Goal: Task Accomplishment & Management: Use online tool/utility

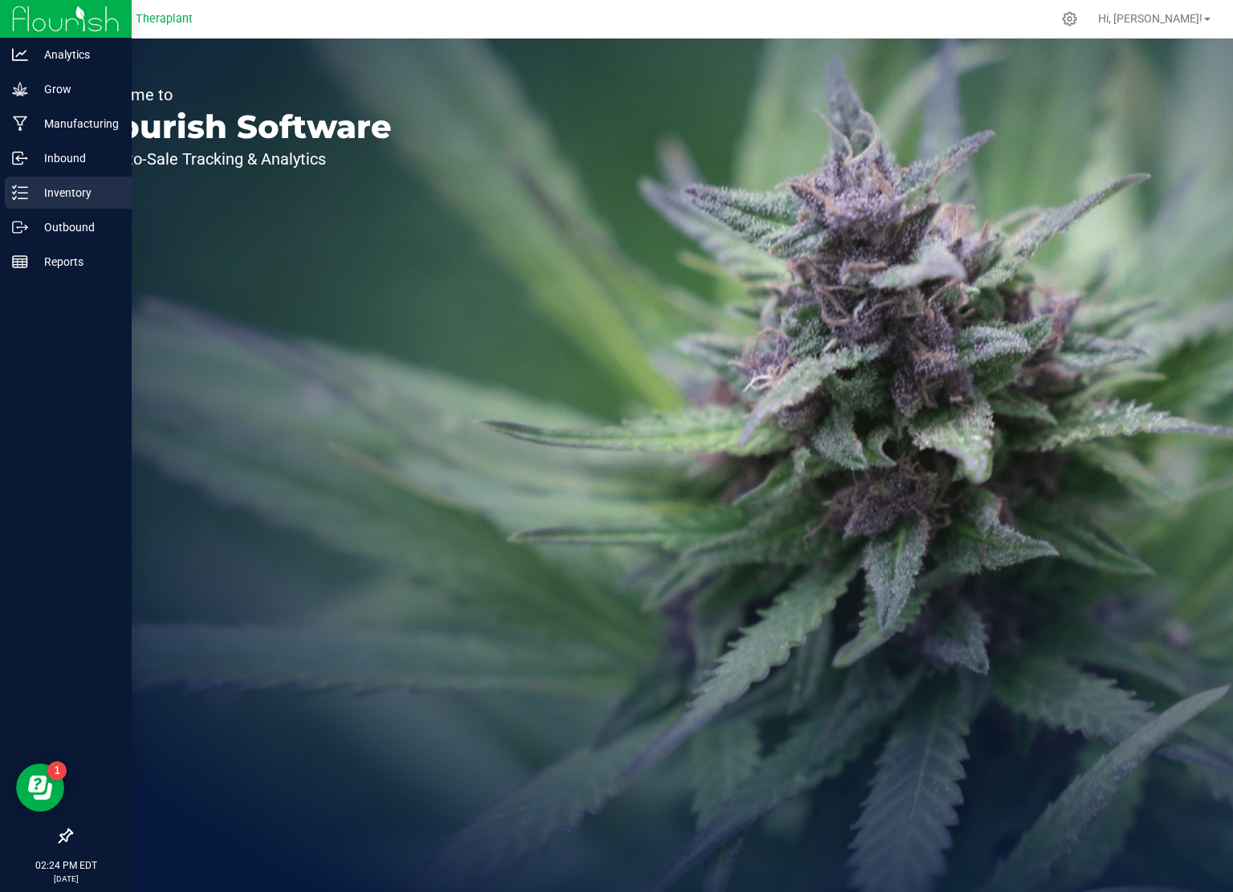
click at [46, 191] on p "Inventory" at bounding box center [76, 192] width 96 height 19
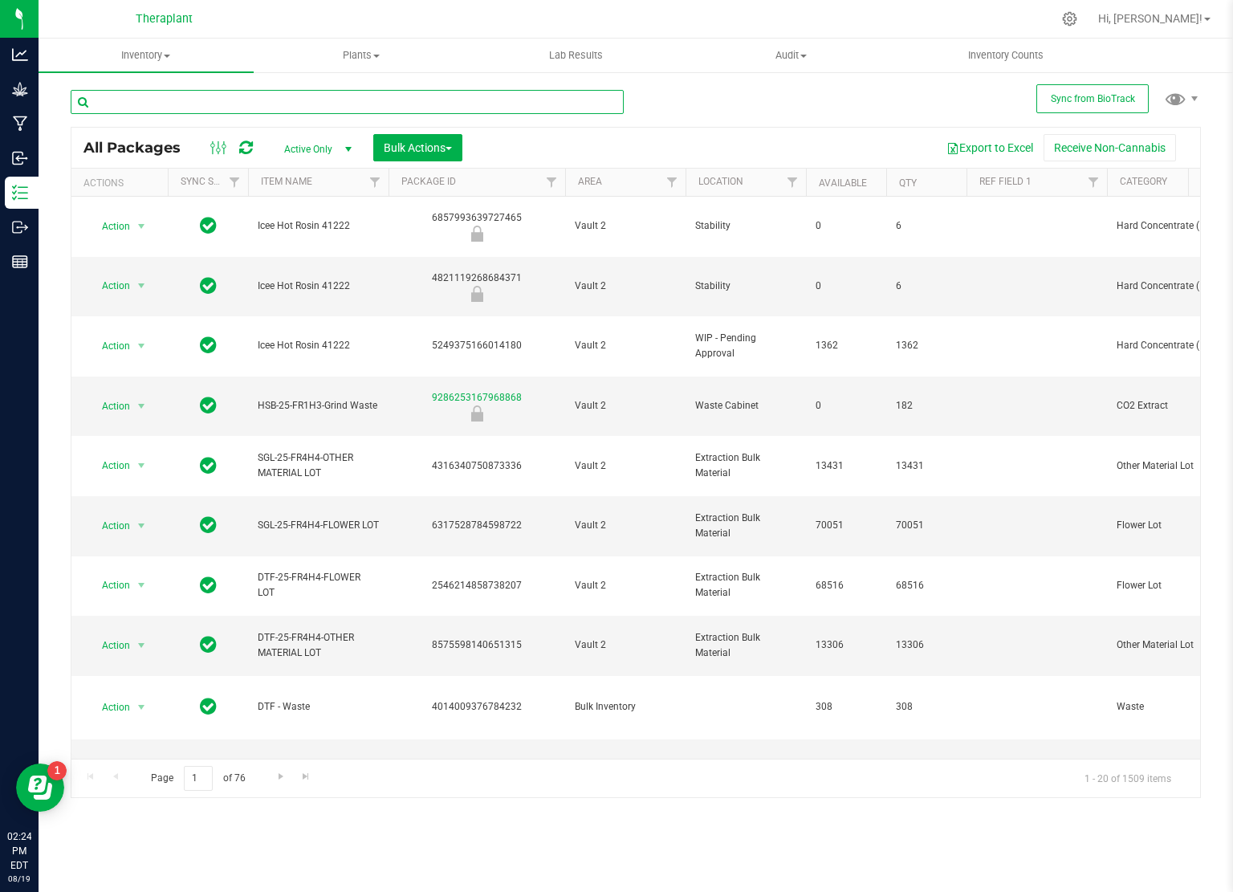
click at [324, 102] on input "text" at bounding box center [347, 102] width 553 height 24
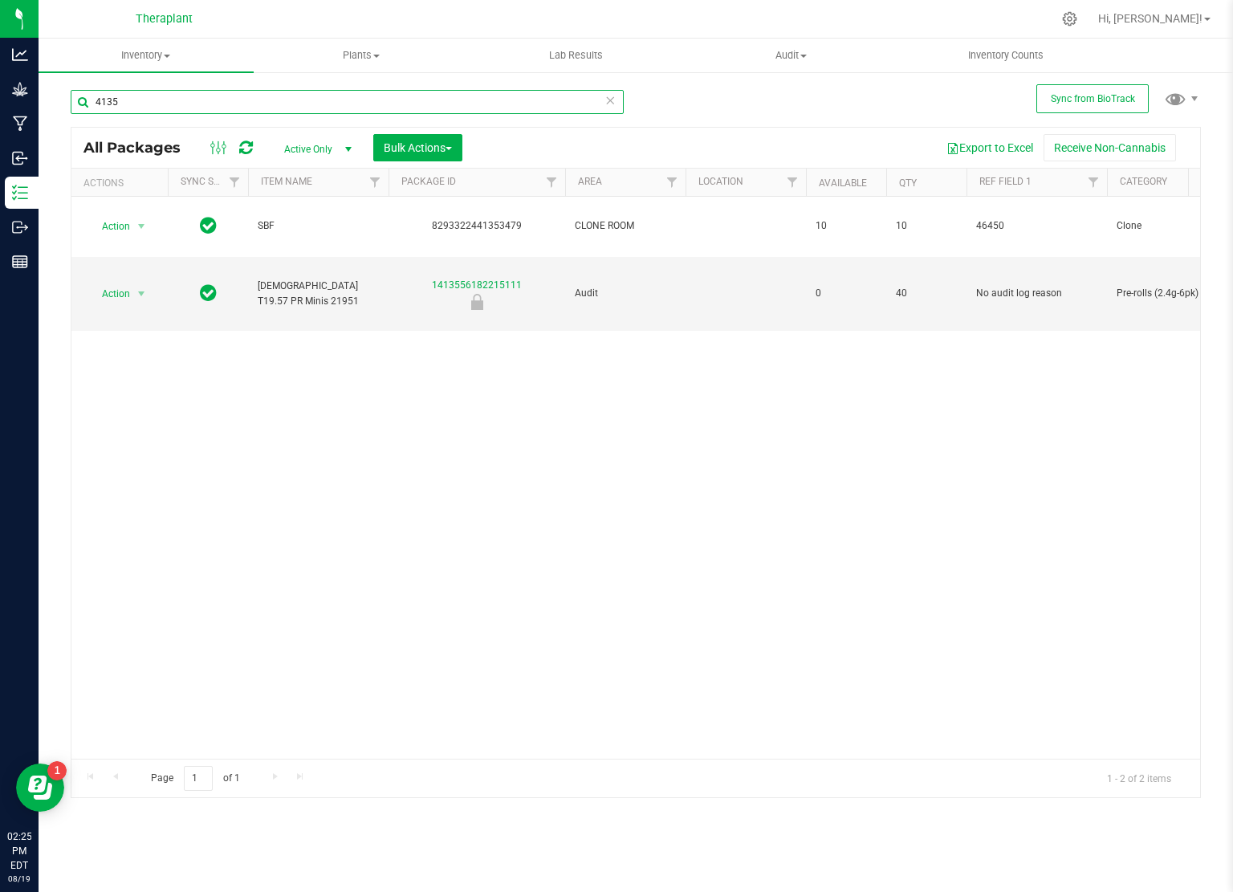
drag, startPoint x: 161, startPoint y: 105, endPoint x: 77, endPoint y: 107, distance: 83.5
click at [79, 107] on input "4135" at bounding box center [347, 102] width 553 height 24
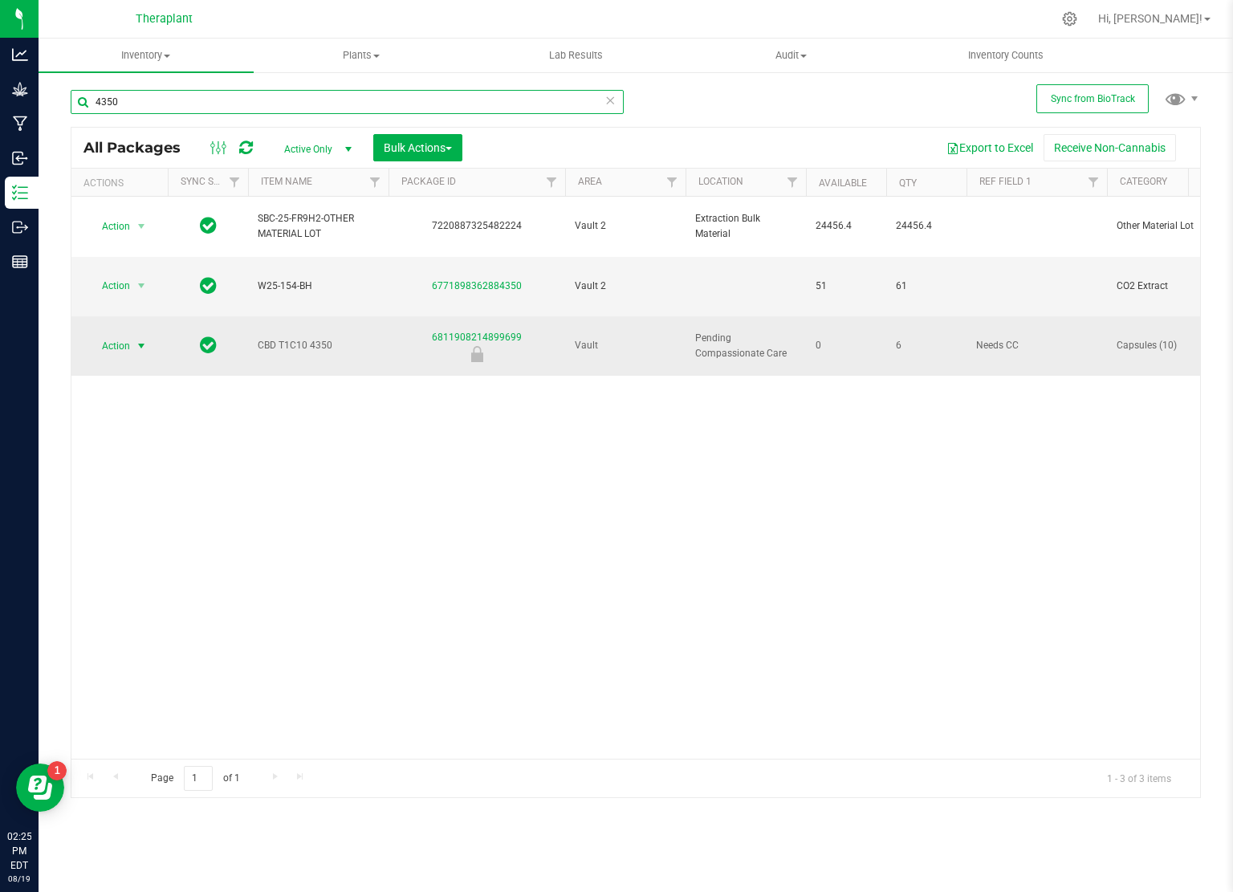
type input "4350"
click at [133, 335] on span "select" at bounding box center [142, 346] width 20 height 22
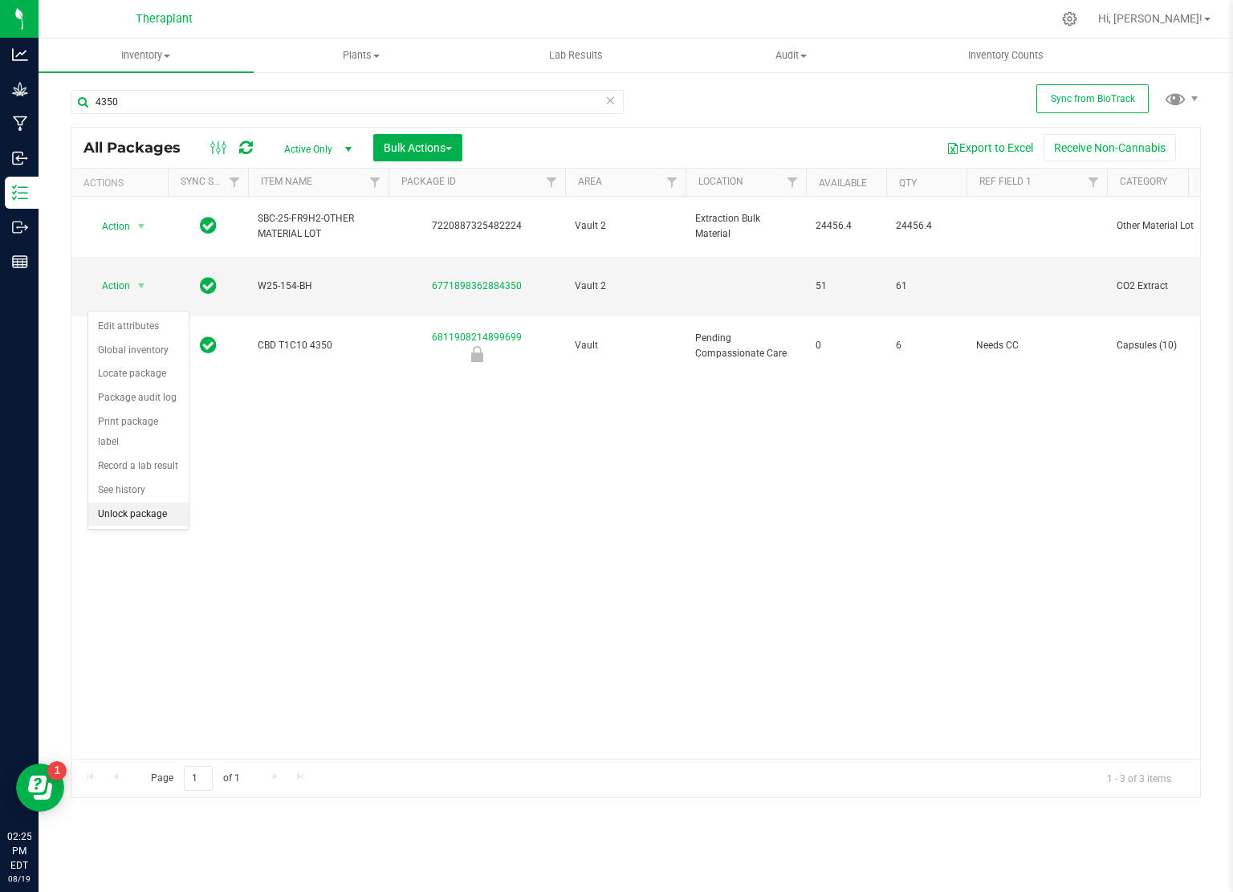
click at [170, 503] on li "Unlock package" at bounding box center [138, 515] width 100 height 24
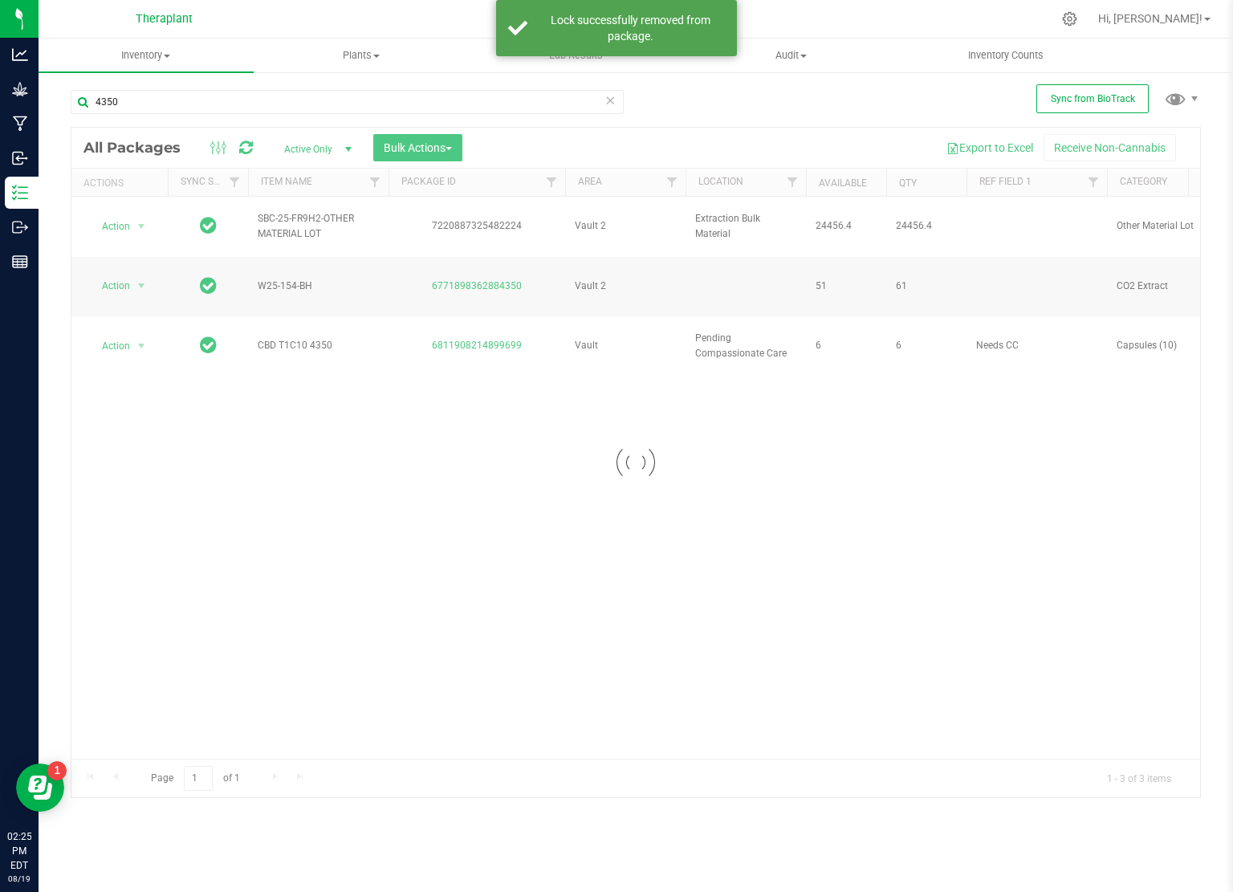
click at [132, 300] on div at bounding box center [635, 463] width 1129 height 670
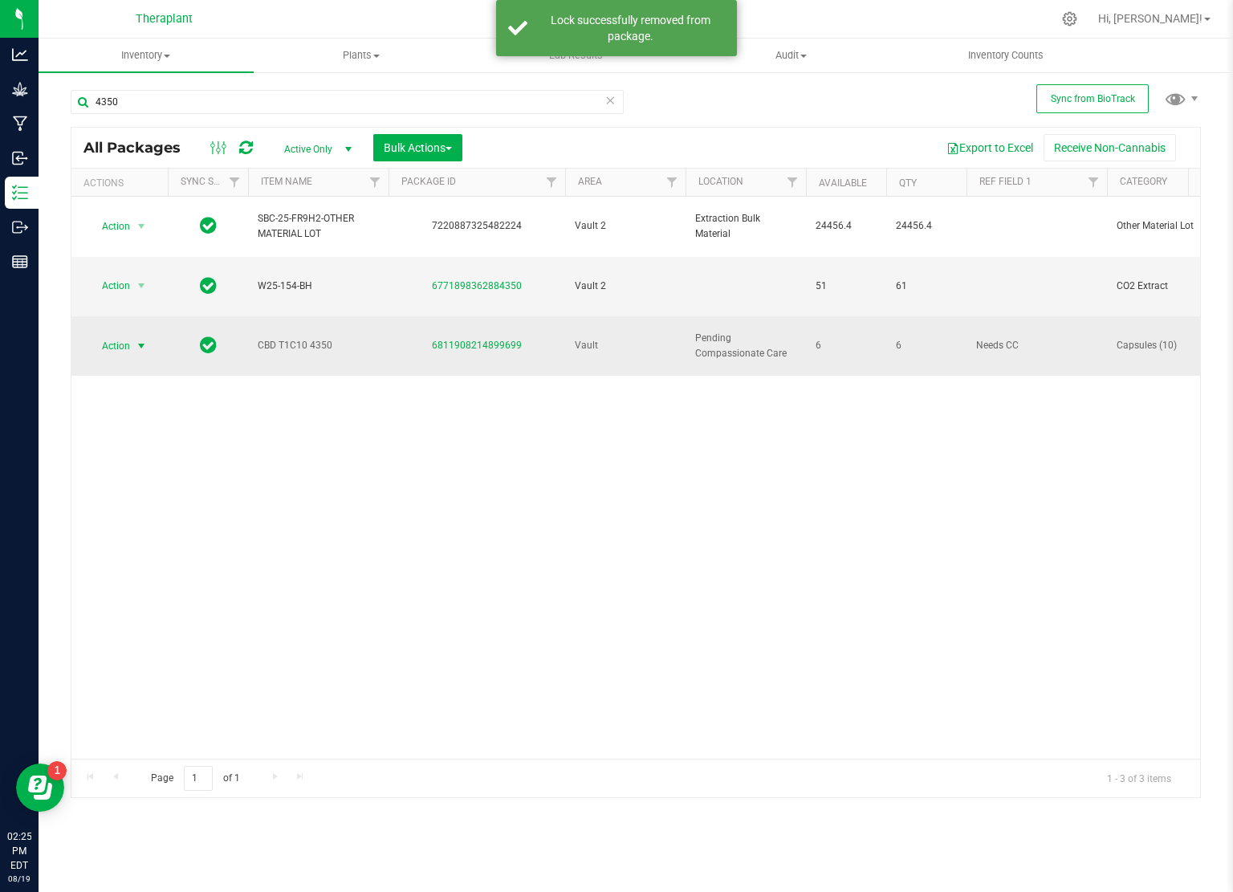
click at [134, 335] on span "select" at bounding box center [142, 346] width 20 height 22
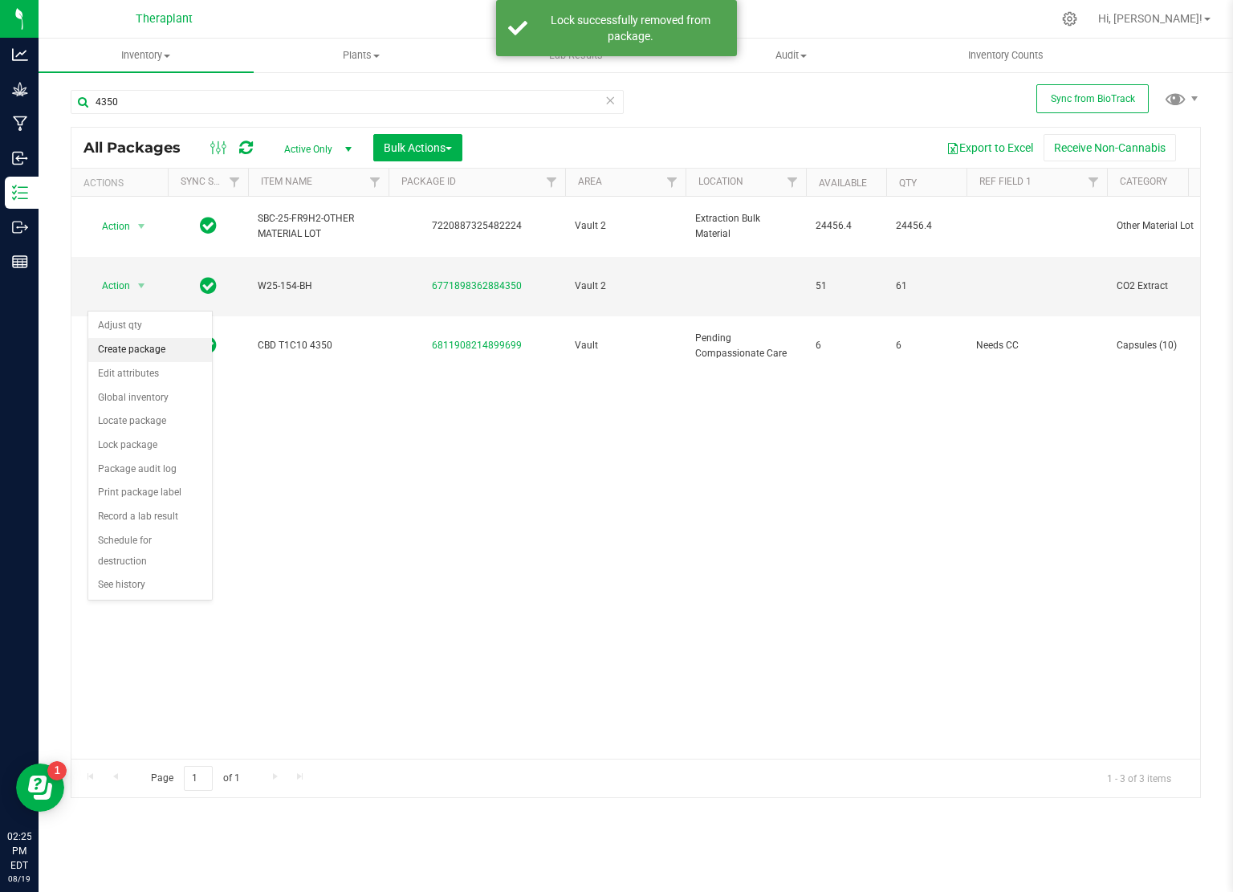
click at [154, 354] on li "Create package" at bounding box center [150, 350] width 124 height 24
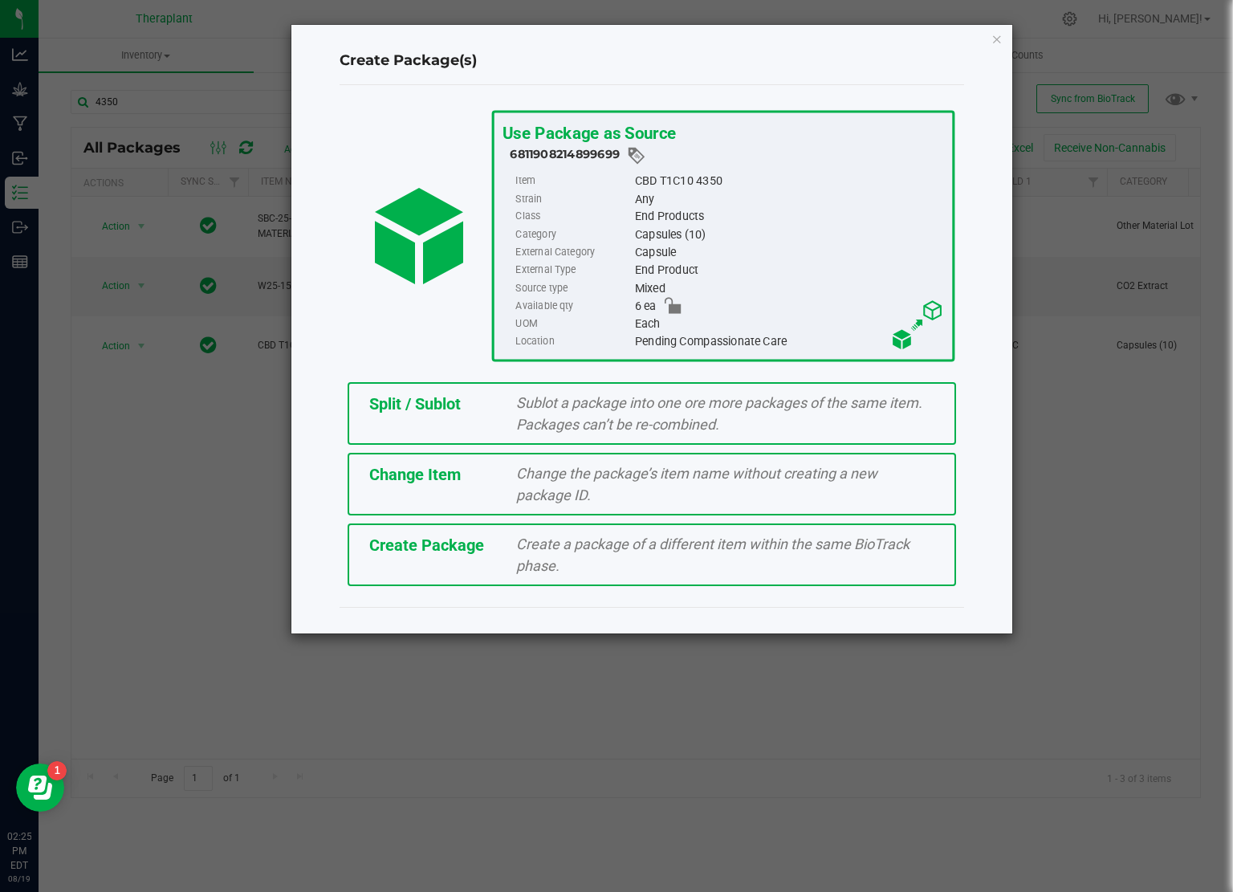
click at [597, 475] on span "Change the package’s item name without creating a new package ID." at bounding box center [696, 484] width 361 height 39
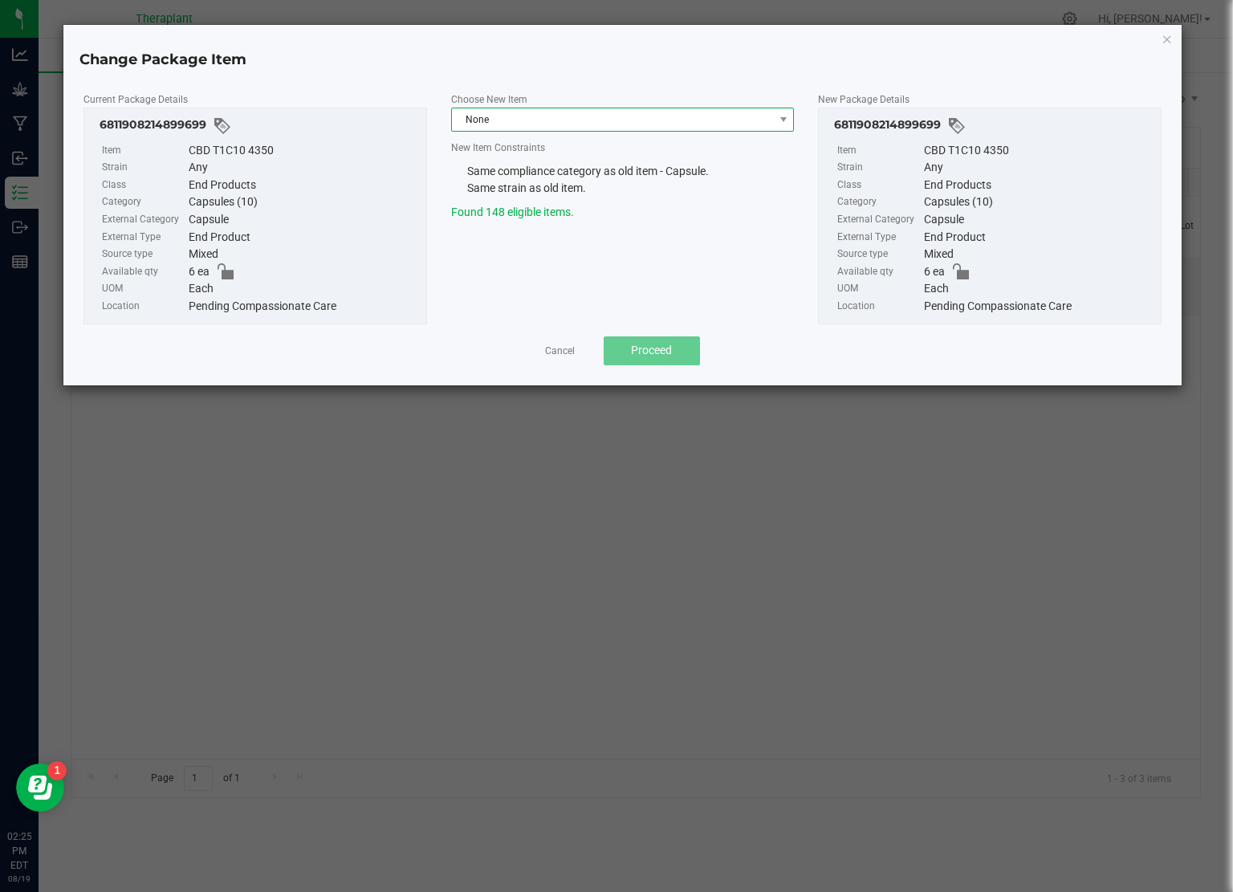
click at [548, 110] on span "None" at bounding box center [613, 119] width 322 height 22
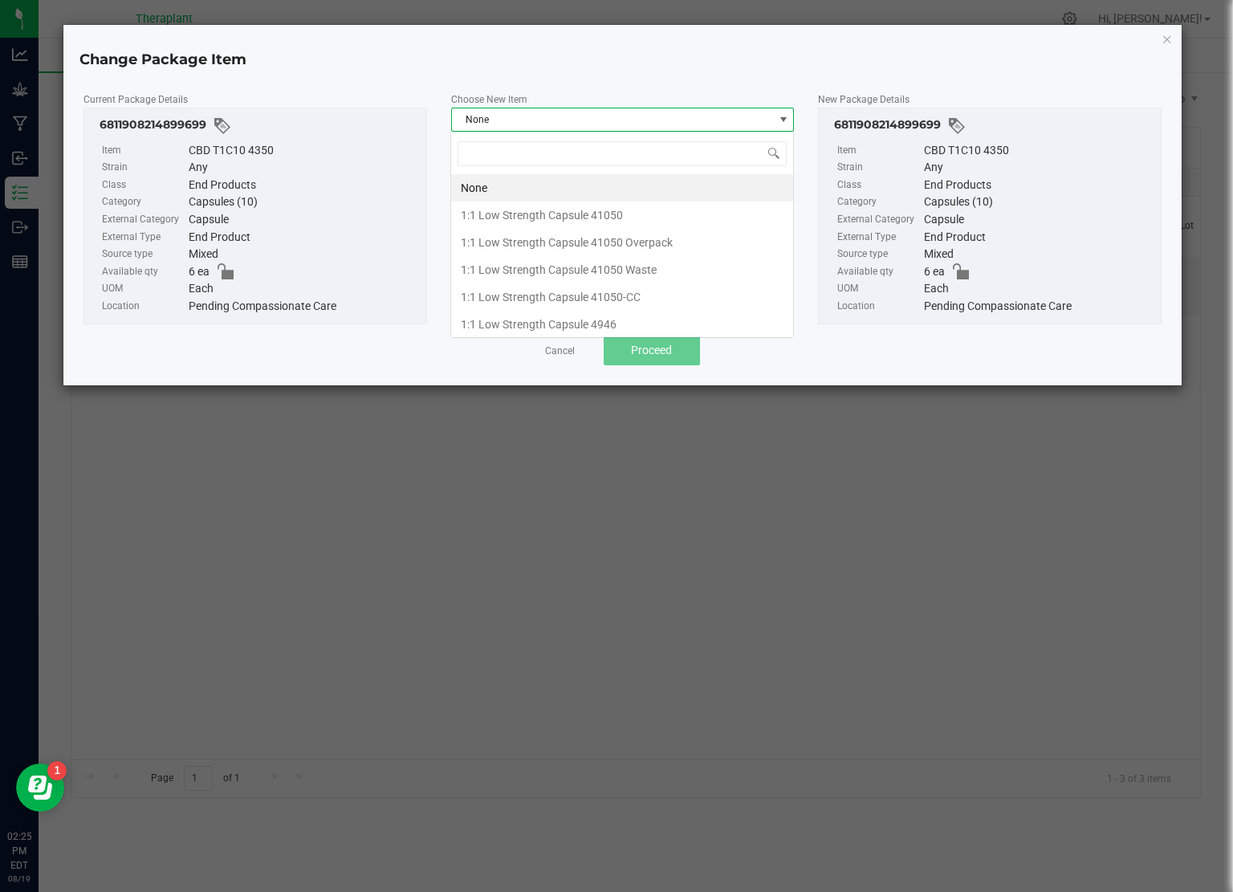
scroll to position [23, 344]
type input "4350"
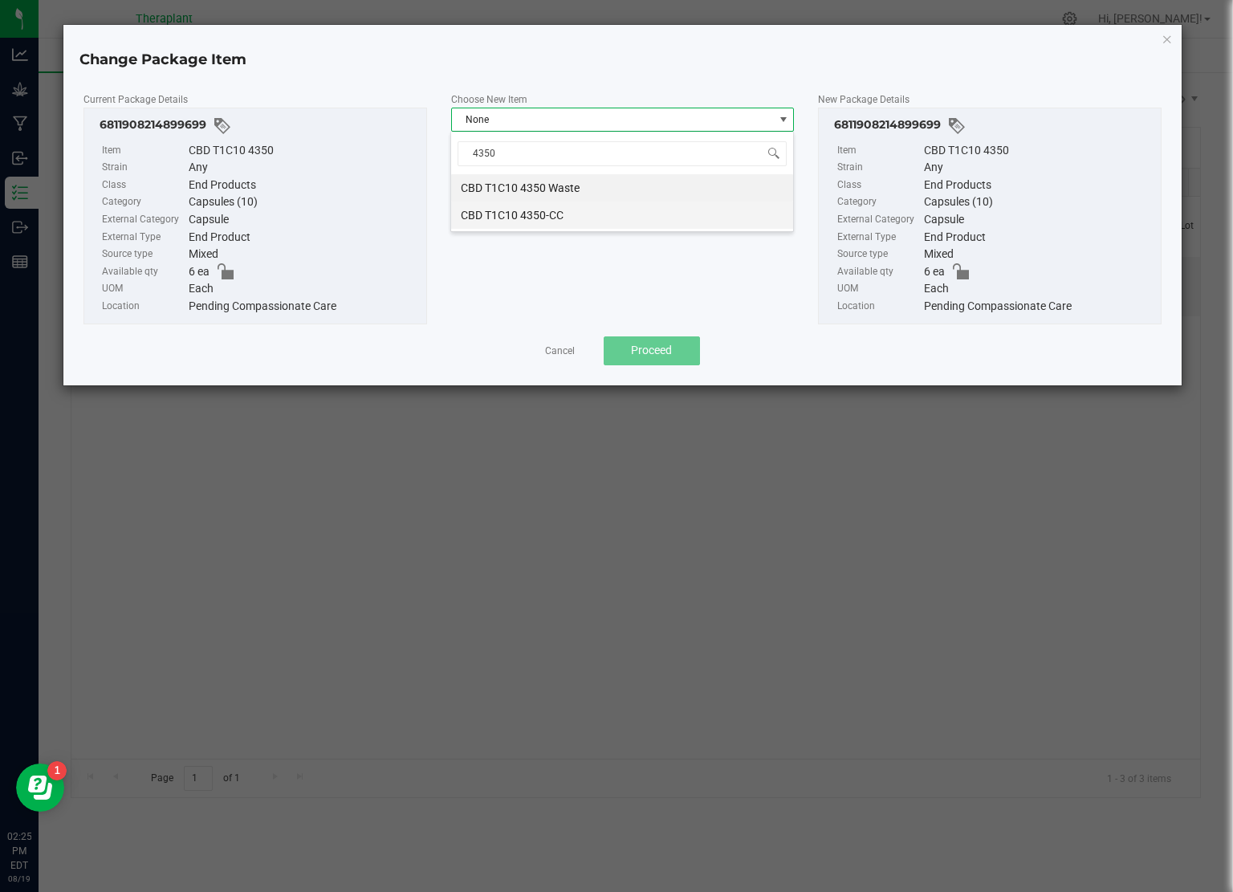
click at [582, 209] on li "CBD T1C10 4350-CC" at bounding box center [622, 215] width 342 height 27
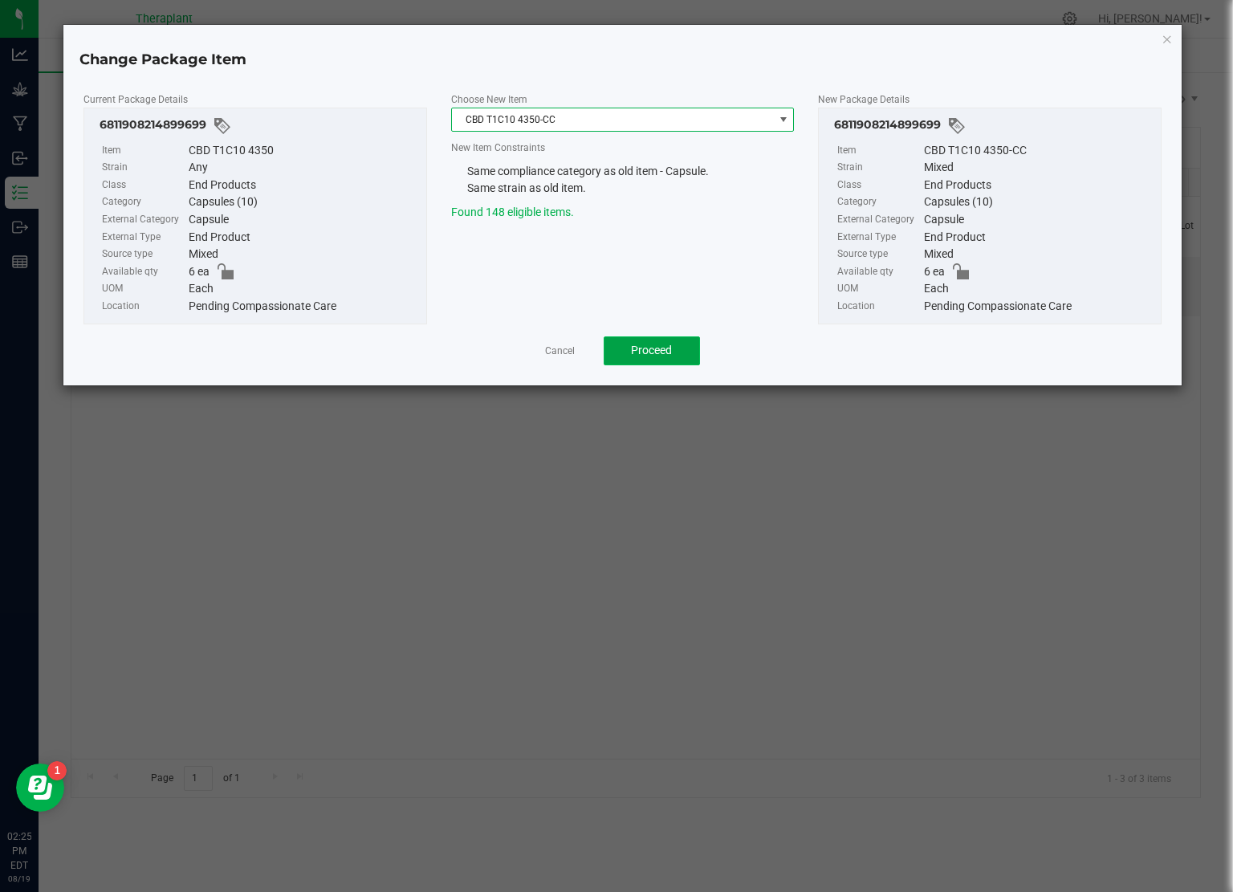
click at [645, 353] on span "Proceed" at bounding box center [651, 350] width 41 height 13
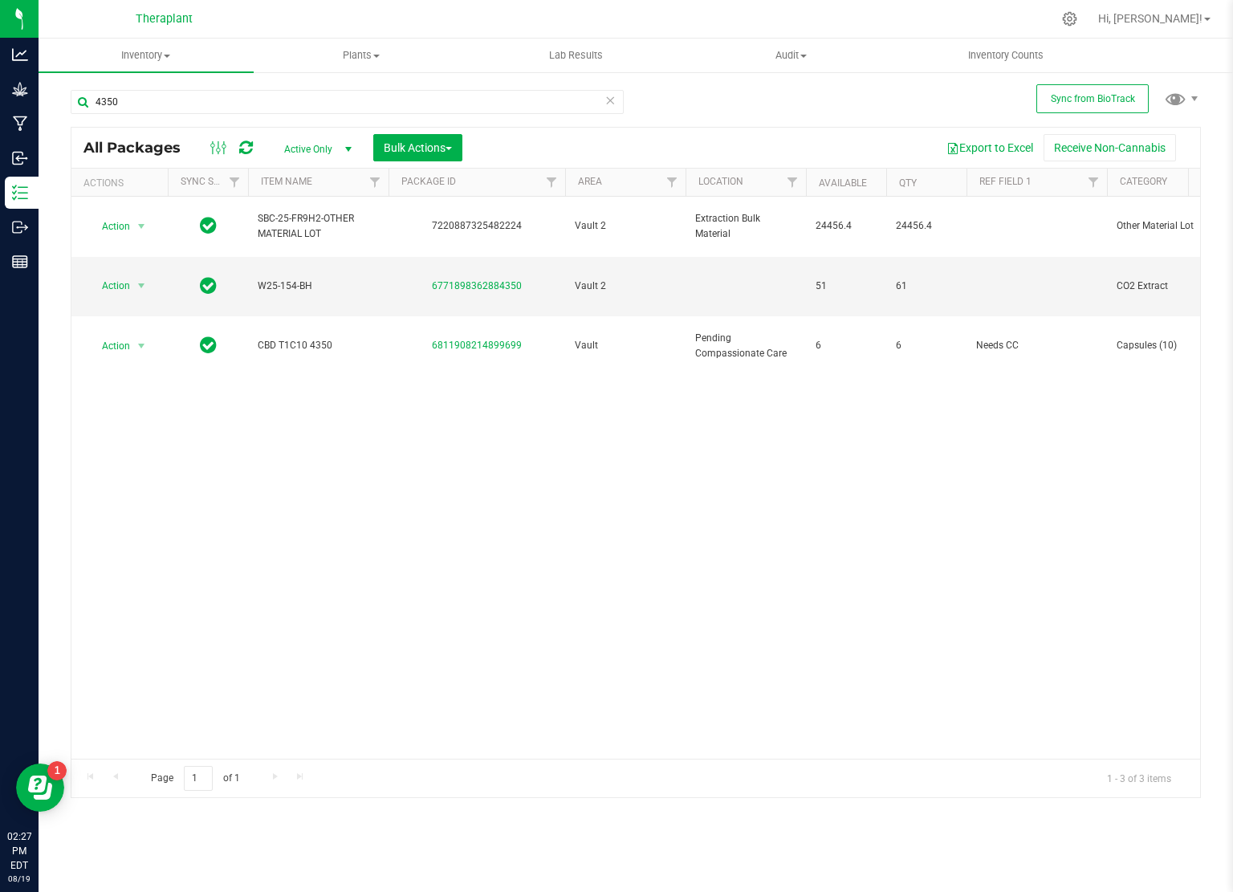
click at [258, 152] on div "All Packages" at bounding box center [177, 147] width 187 height 19
click at [254, 150] on div at bounding box center [232, 147] width 54 height 19
click at [247, 147] on icon at bounding box center [246, 148] width 14 height 16
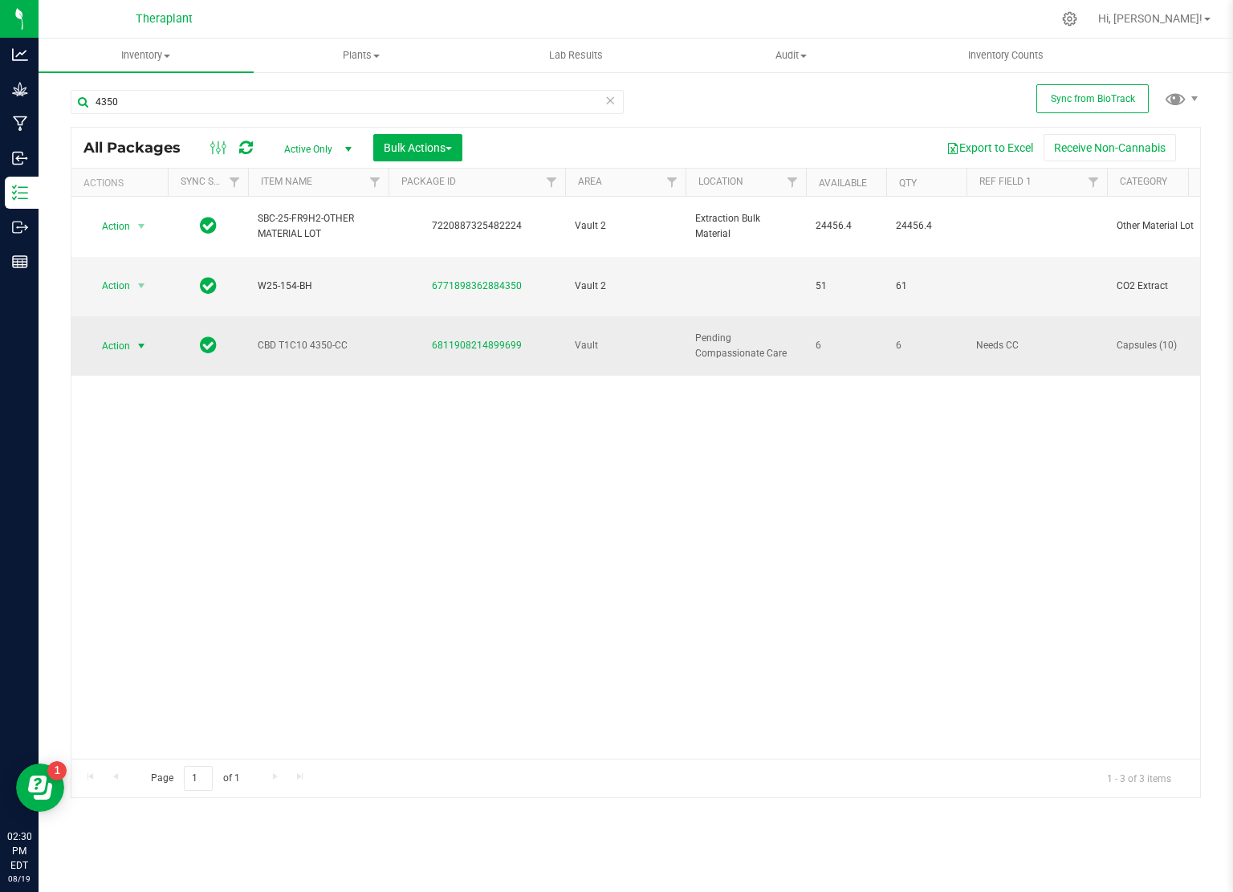
click at [138, 340] on span "select" at bounding box center [141, 346] width 13 height 13
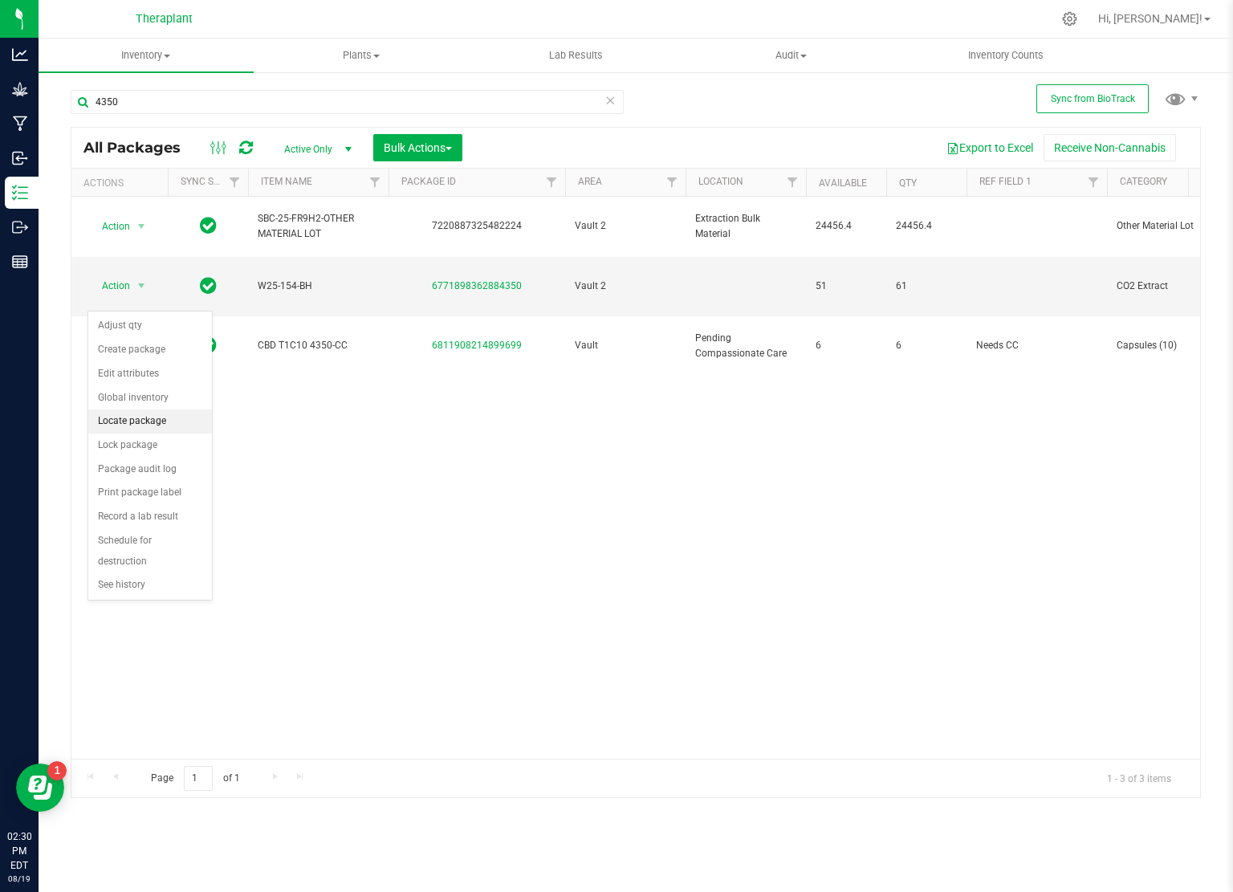
click at [158, 418] on li "Locate package" at bounding box center [150, 422] width 124 height 24
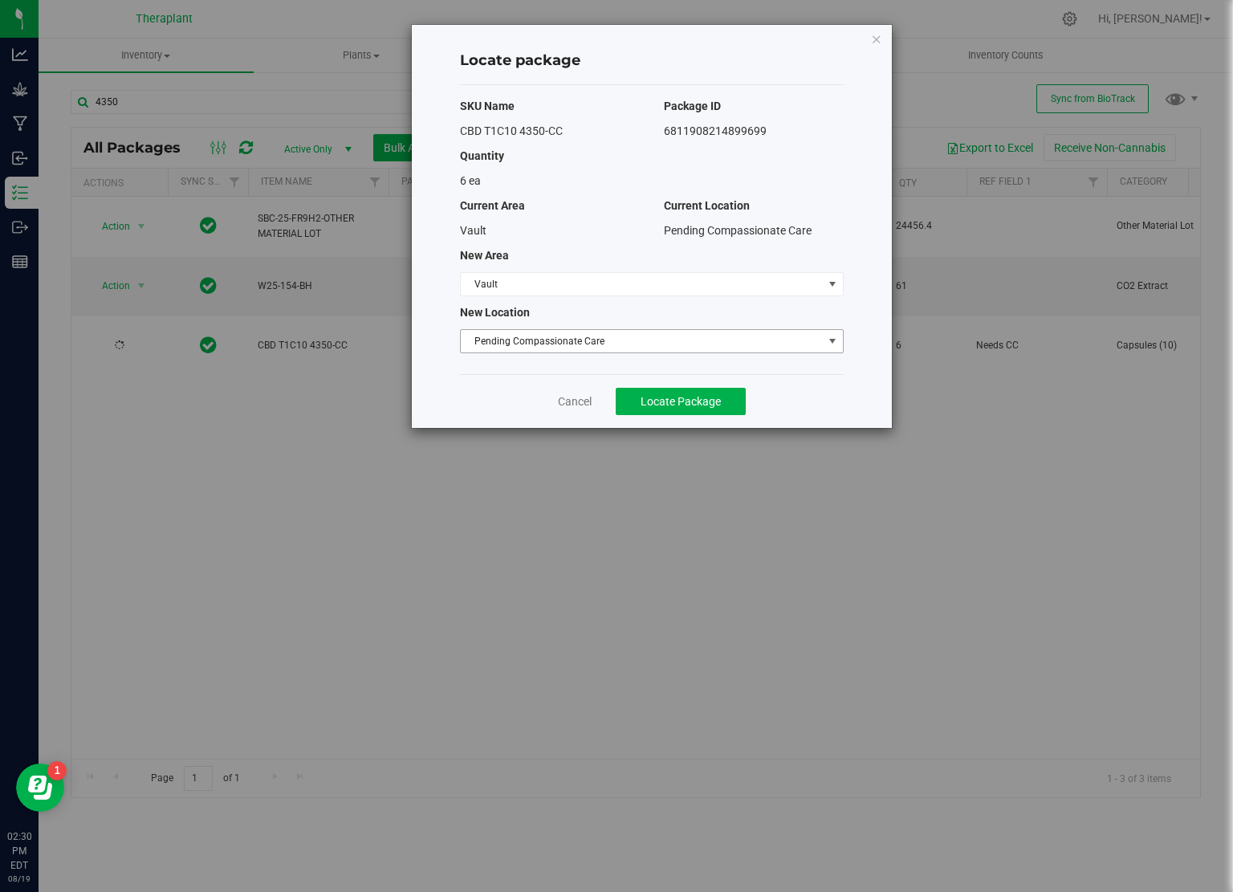
click at [578, 337] on span "Pending Compassionate Care" at bounding box center [642, 341] width 362 height 22
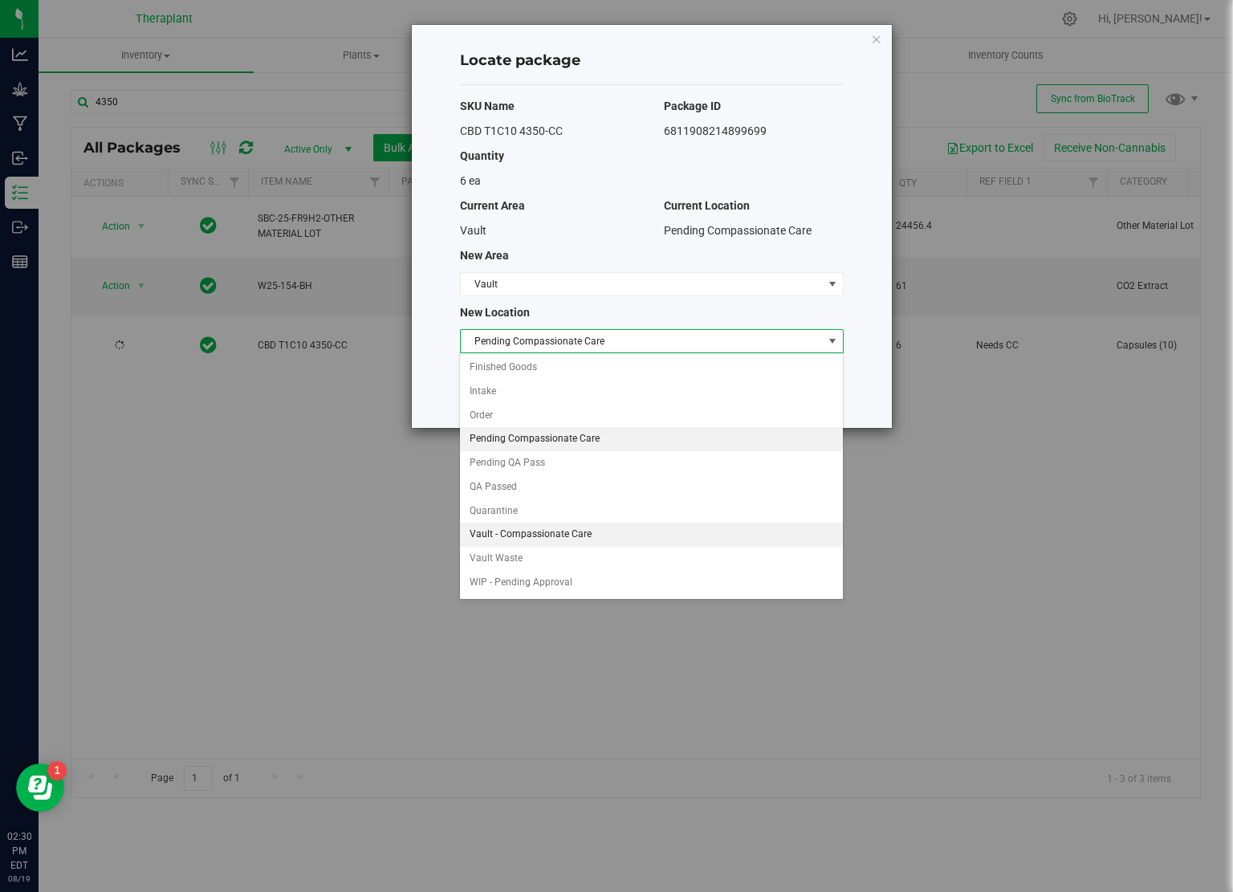
click at [565, 535] on li "Vault - Compassionate Care" at bounding box center [651, 535] width 382 height 24
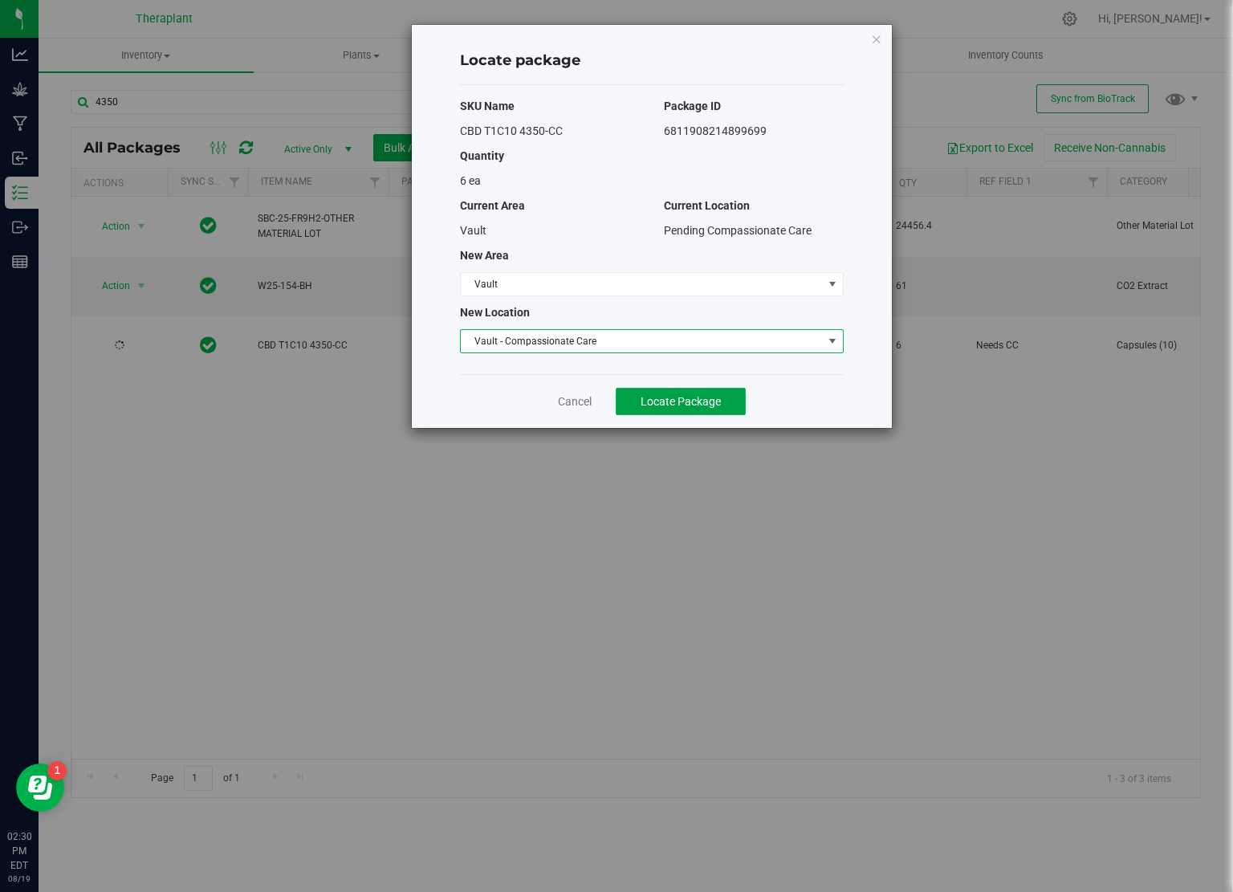
click at [711, 398] on span "Locate Package" at bounding box center [681, 401] width 80 height 13
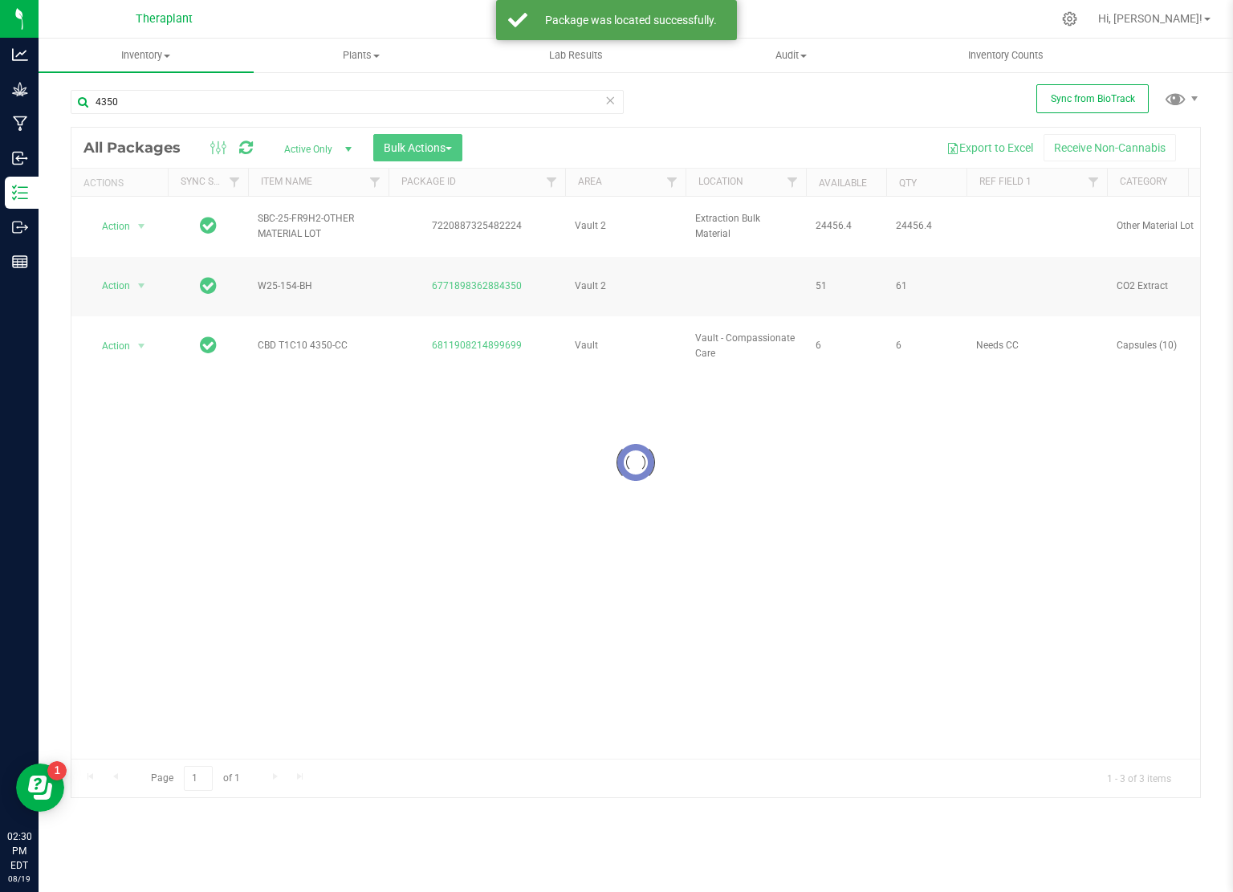
click at [607, 96] on icon at bounding box center [610, 99] width 11 height 19
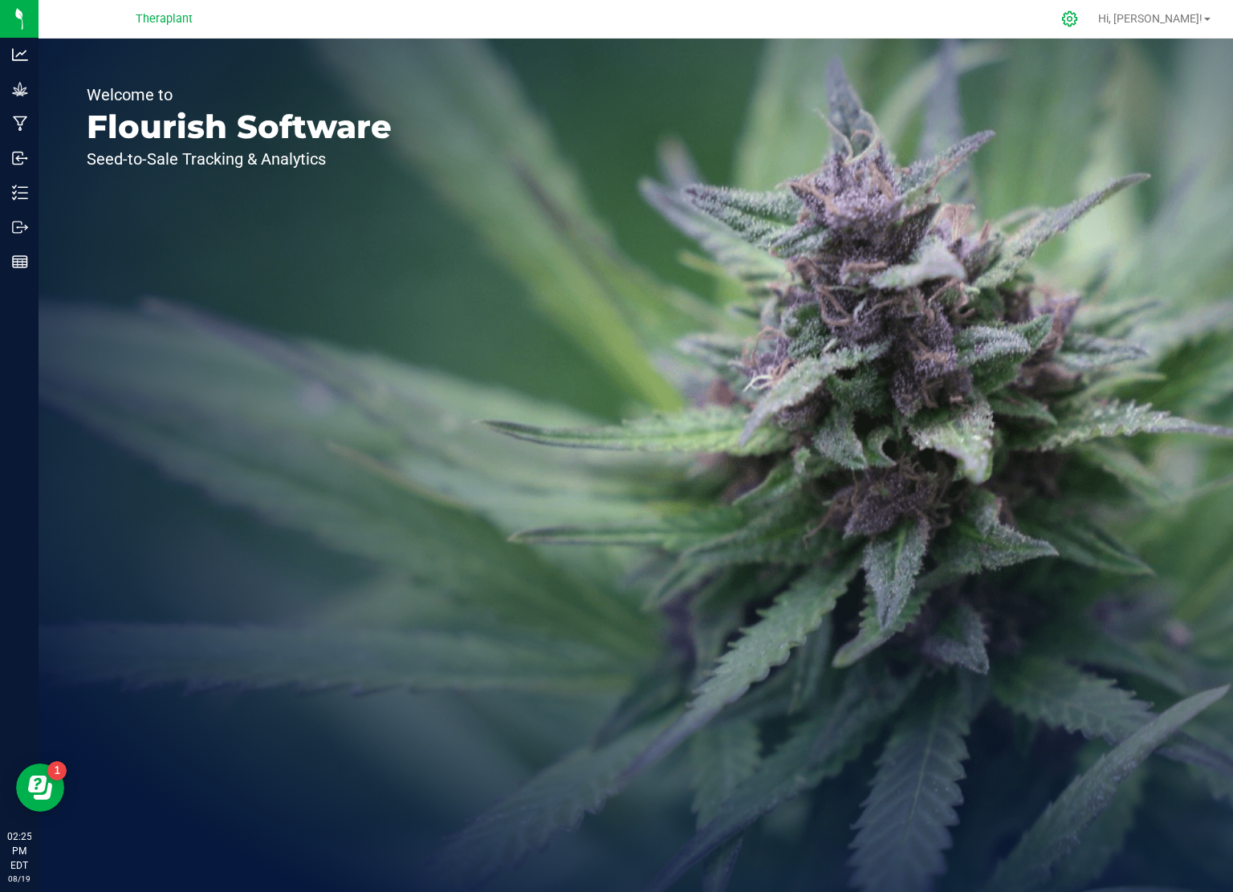
click at [1078, 20] on icon at bounding box center [1069, 18] width 15 height 15
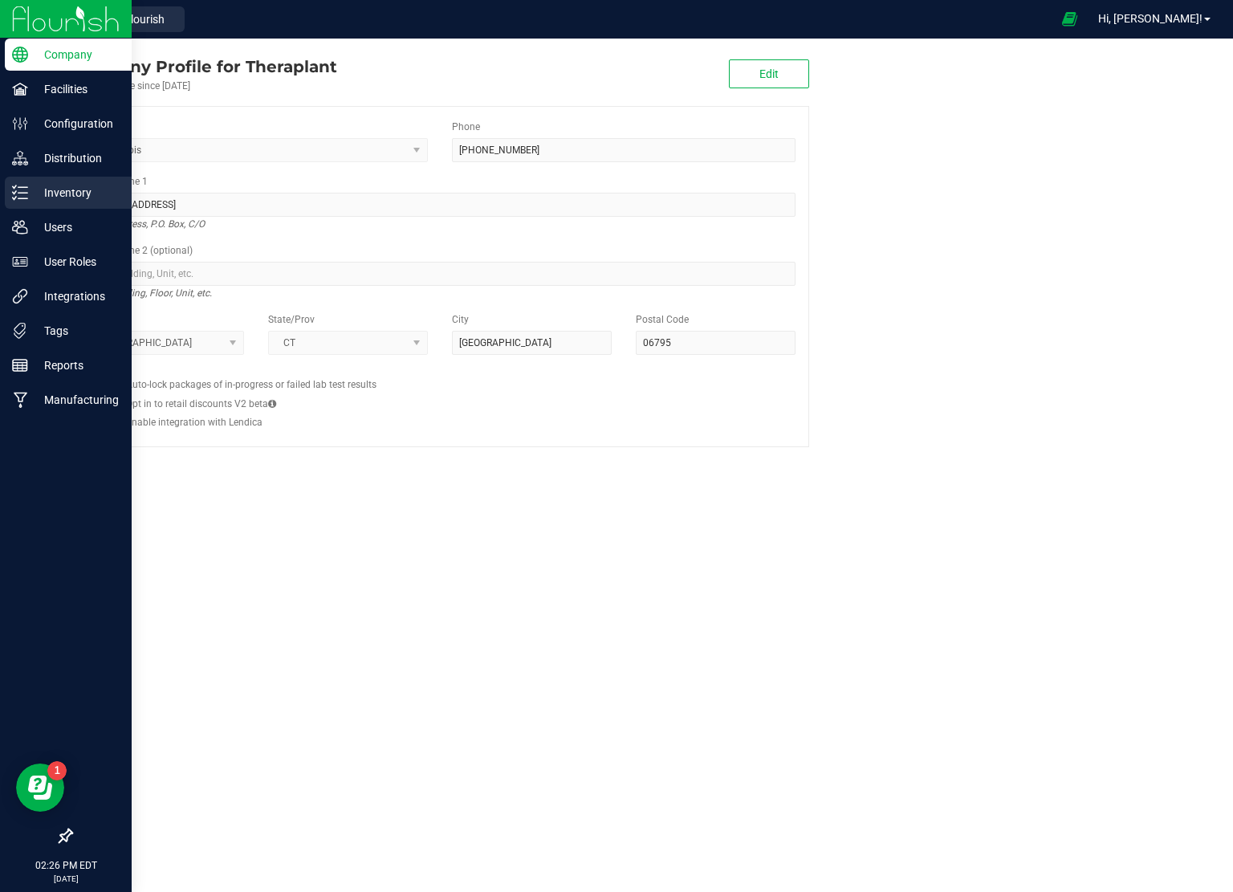
click at [69, 185] on p "Inventory" at bounding box center [76, 192] width 96 height 19
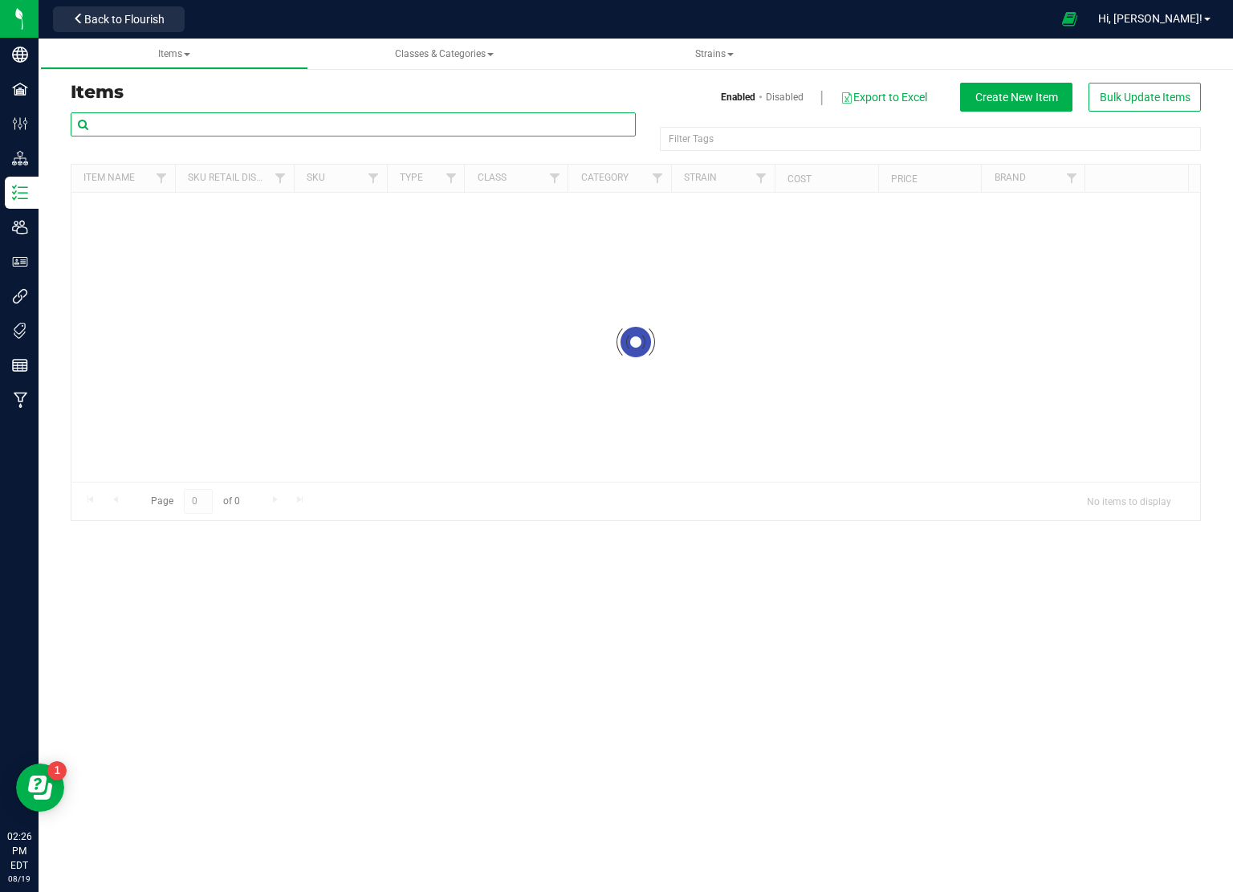
click at [140, 115] on input "text" at bounding box center [353, 124] width 565 height 24
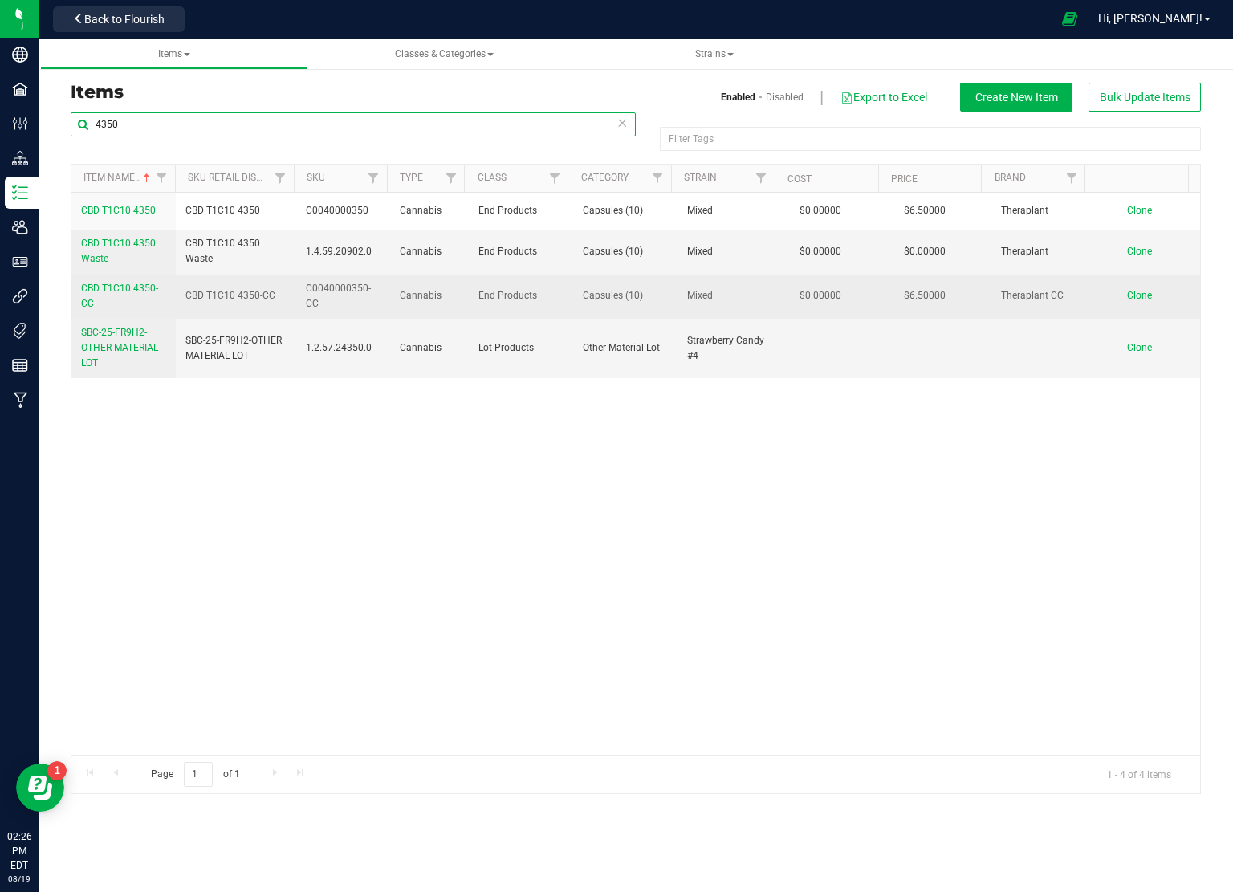
type input "4350"
click at [139, 288] on span "CBD T1C10 4350-CC" at bounding box center [119, 296] width 77 height 26
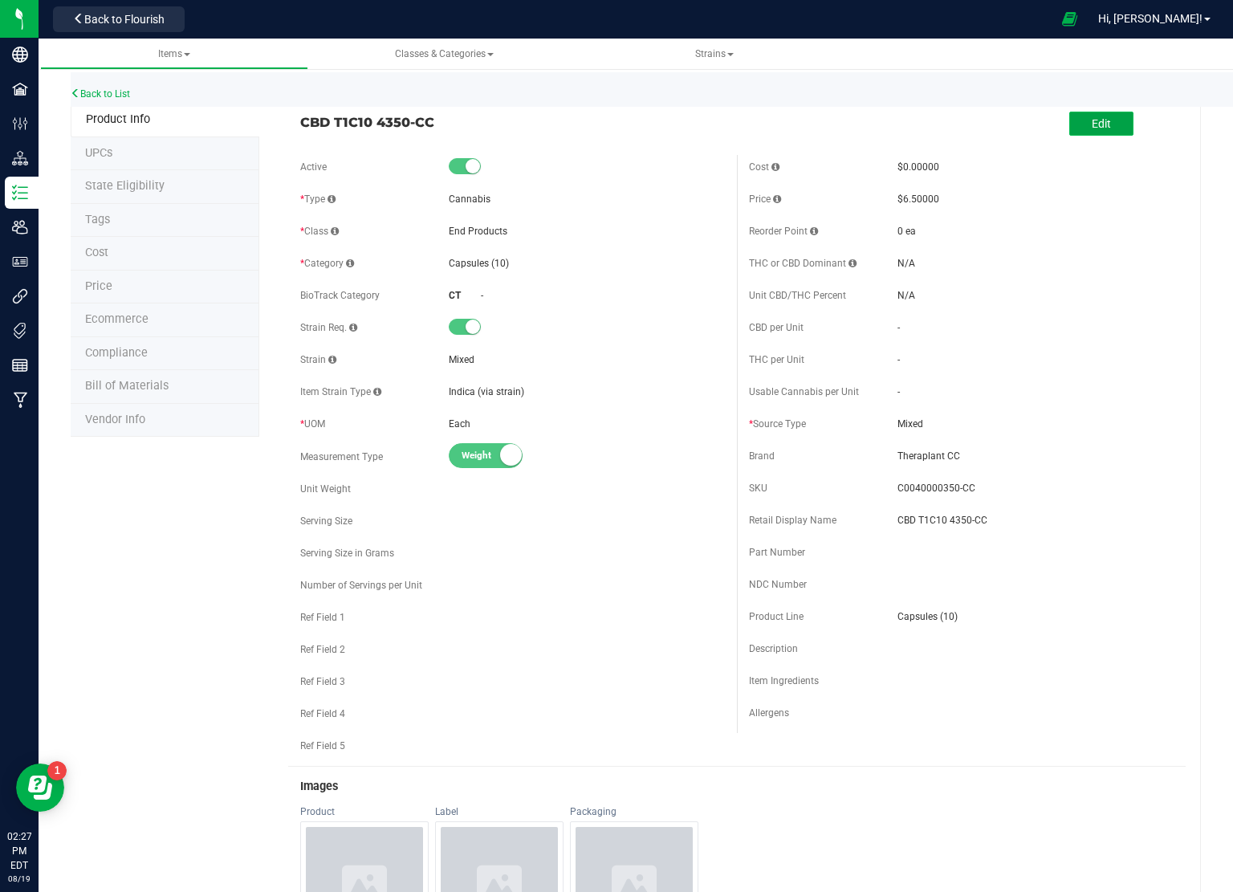
click at [1113, 129] on button "Edit" at bounding box center [1102, 124] width 64 height 24
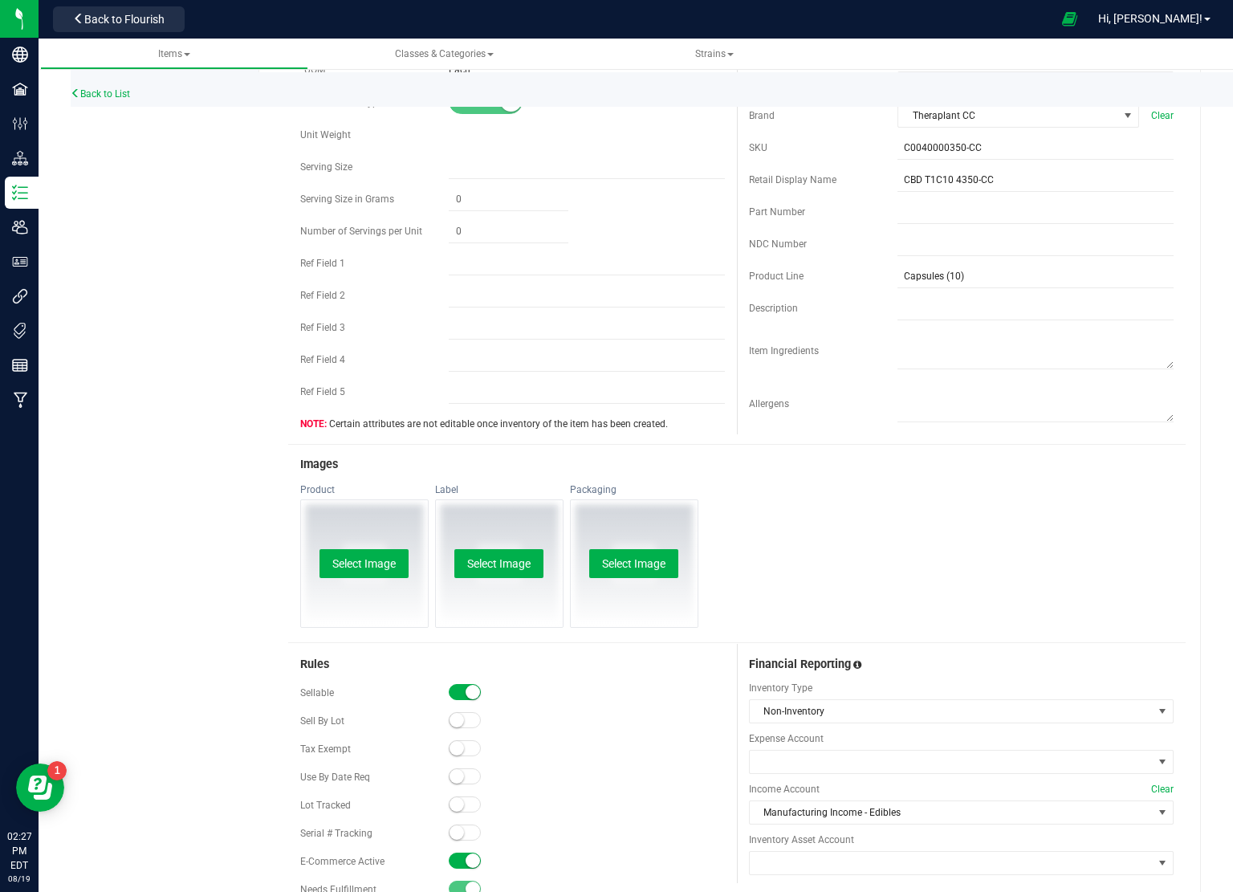
scroll to position [401, 0]
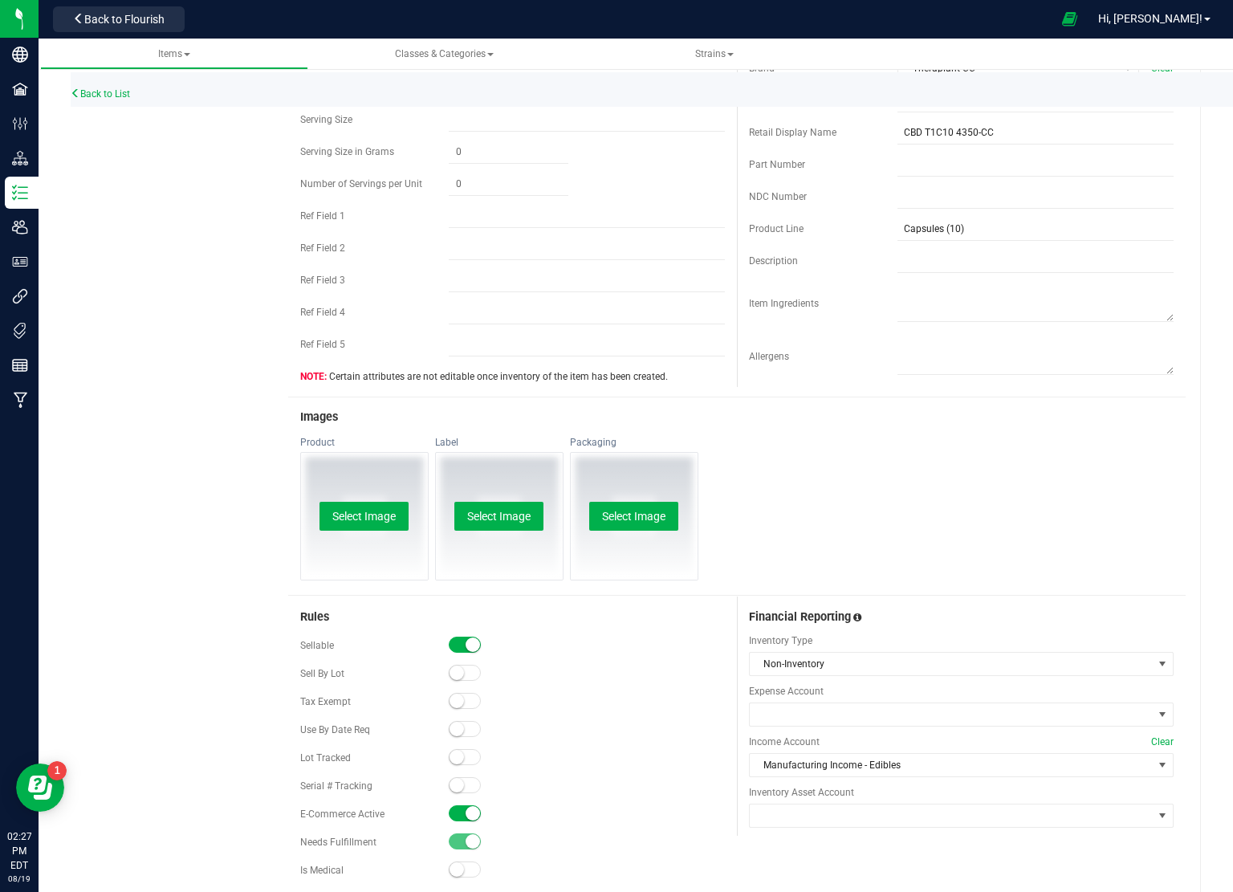
drag, startPoint x: 458, startPoint y: 809, endPoint x: 469, endPoint y: 809, distance: 10.4
click at [458, 809] on span at bounding box center [465, 813] width 32 height 16
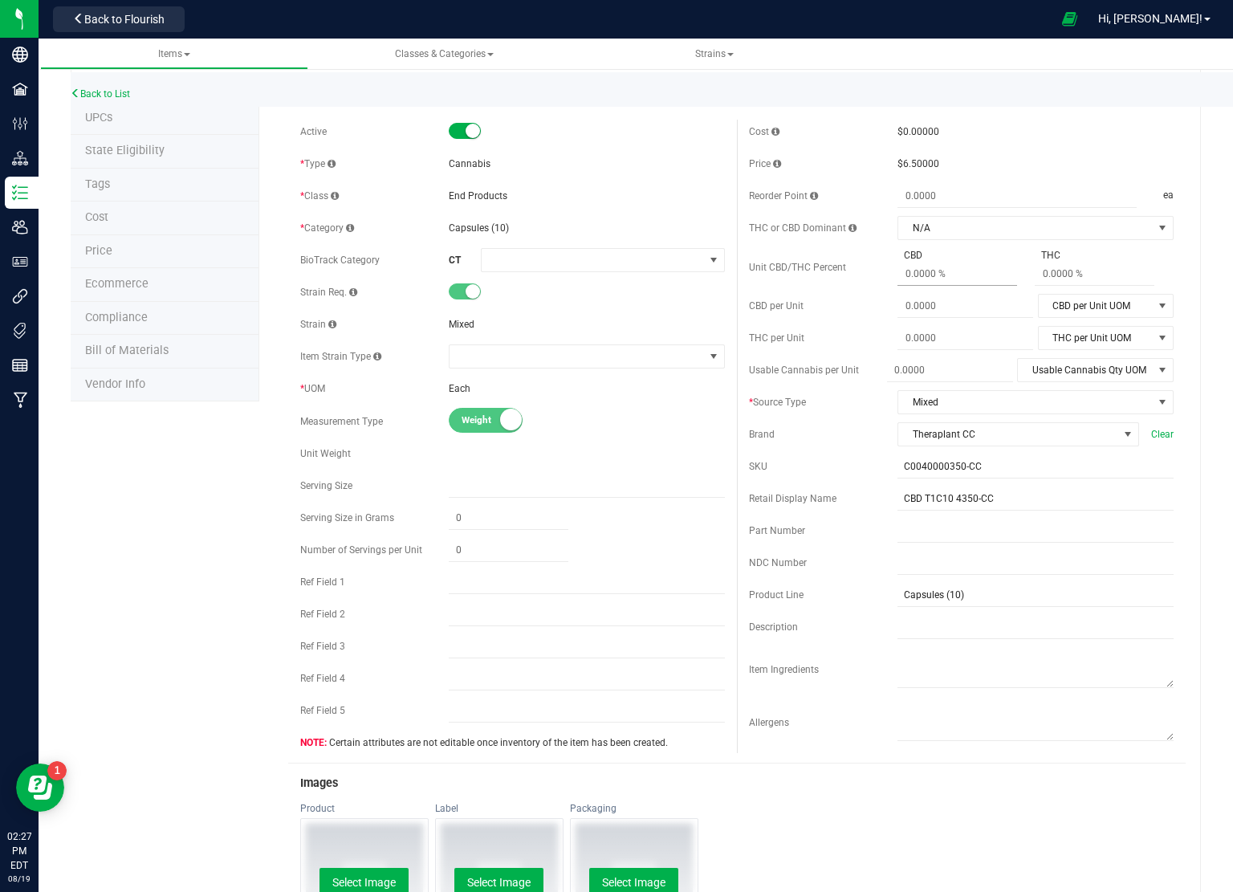
scroll to position [0, 0]
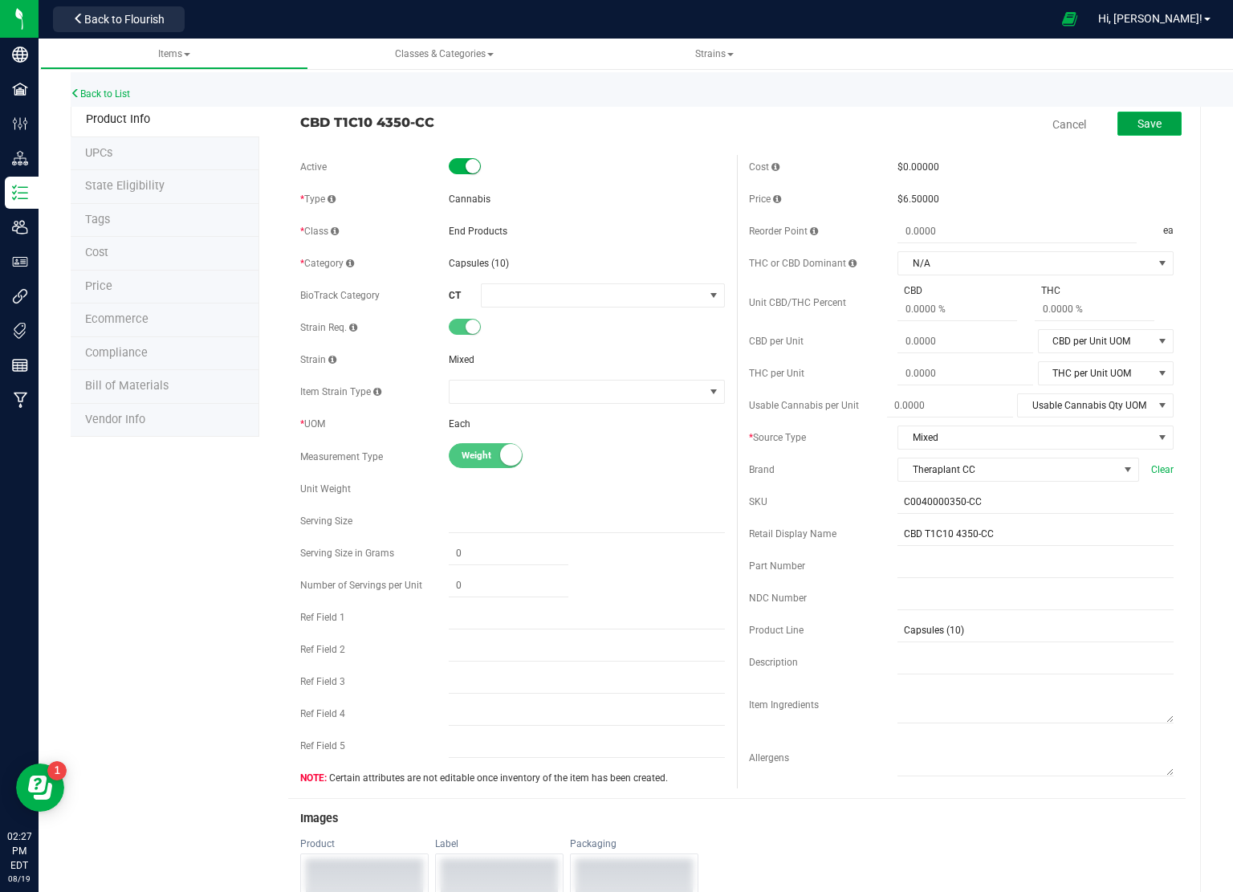
click at [1151, 129] on button "Save" at bounding box center [1150, 124] width 64 height 24
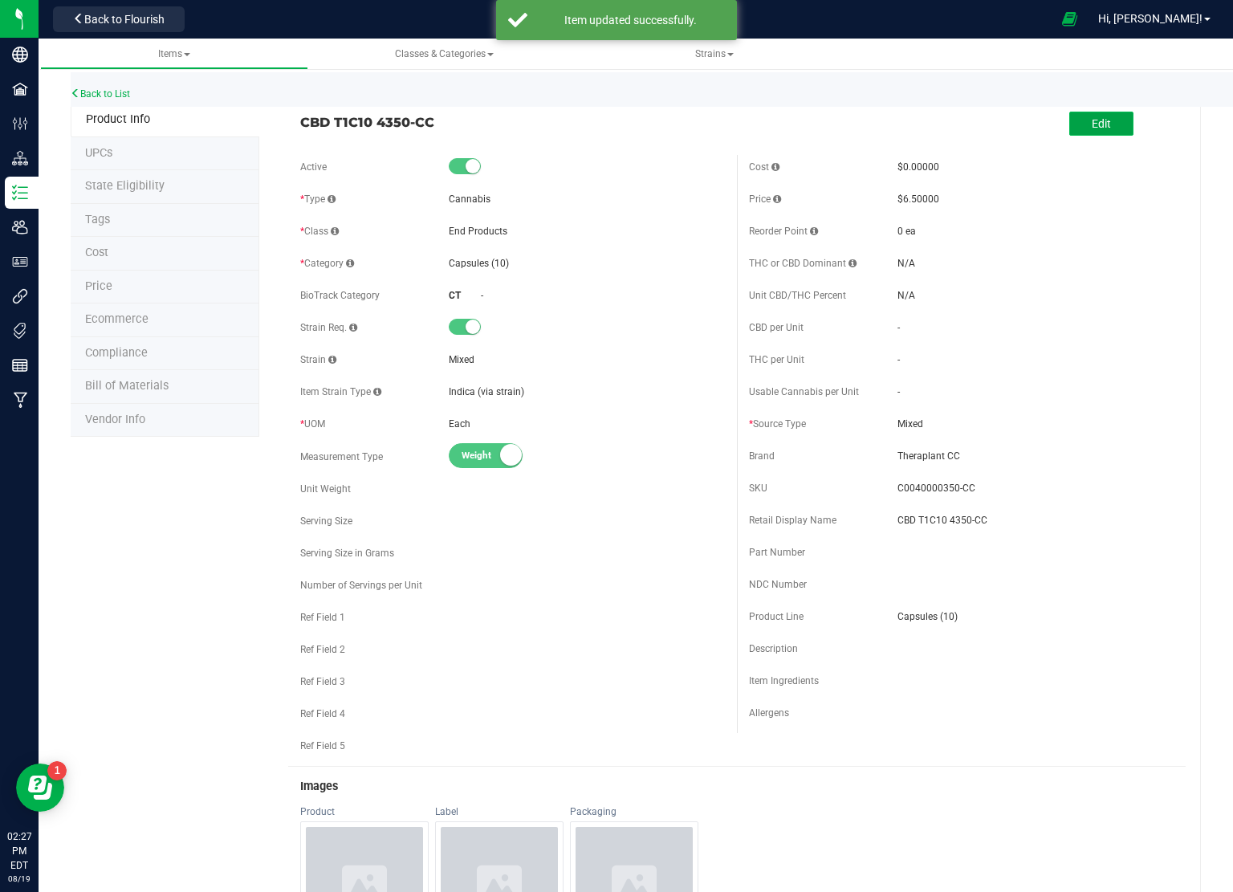
click at [1092, 121] on span "Edit" at bounding box center [1101, 123] width 19 height 13
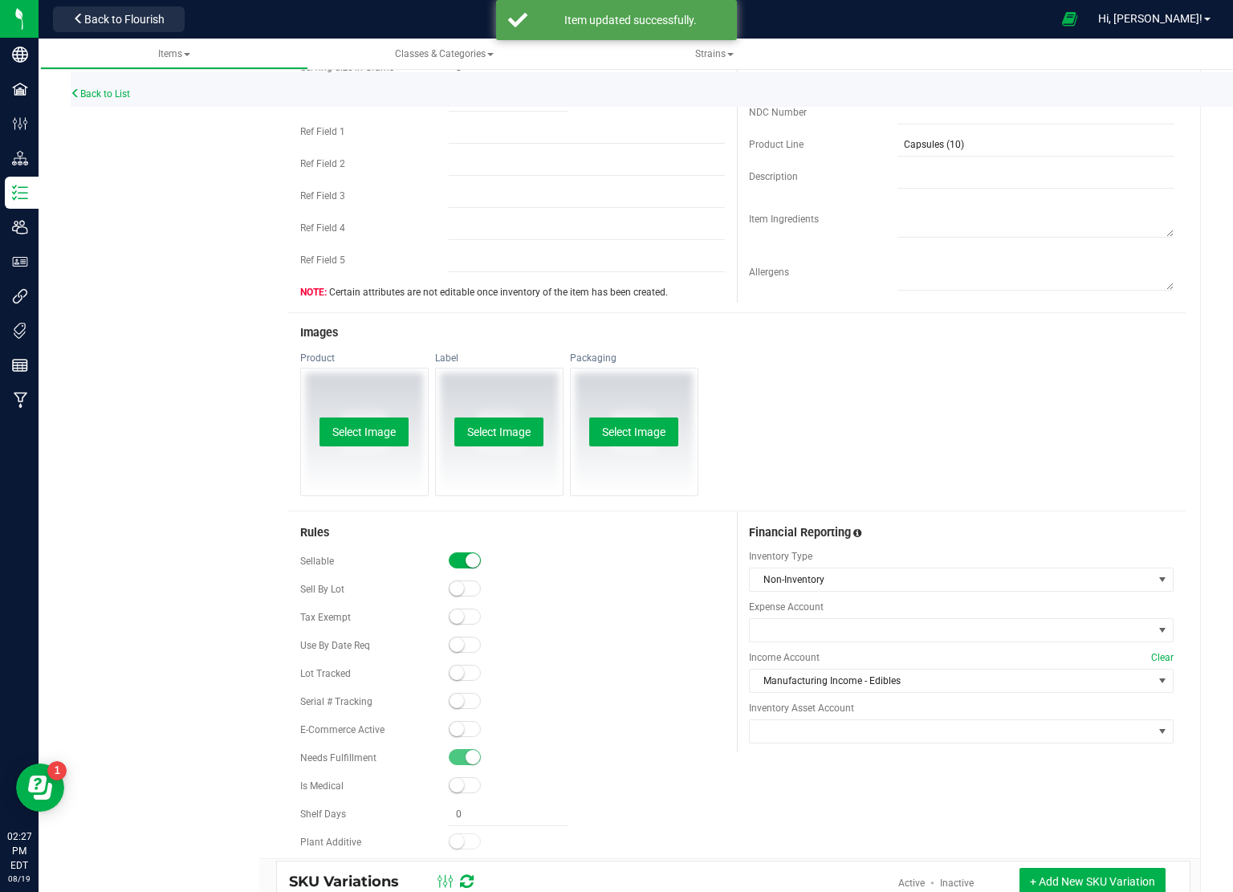
scroll to position [562, 0]
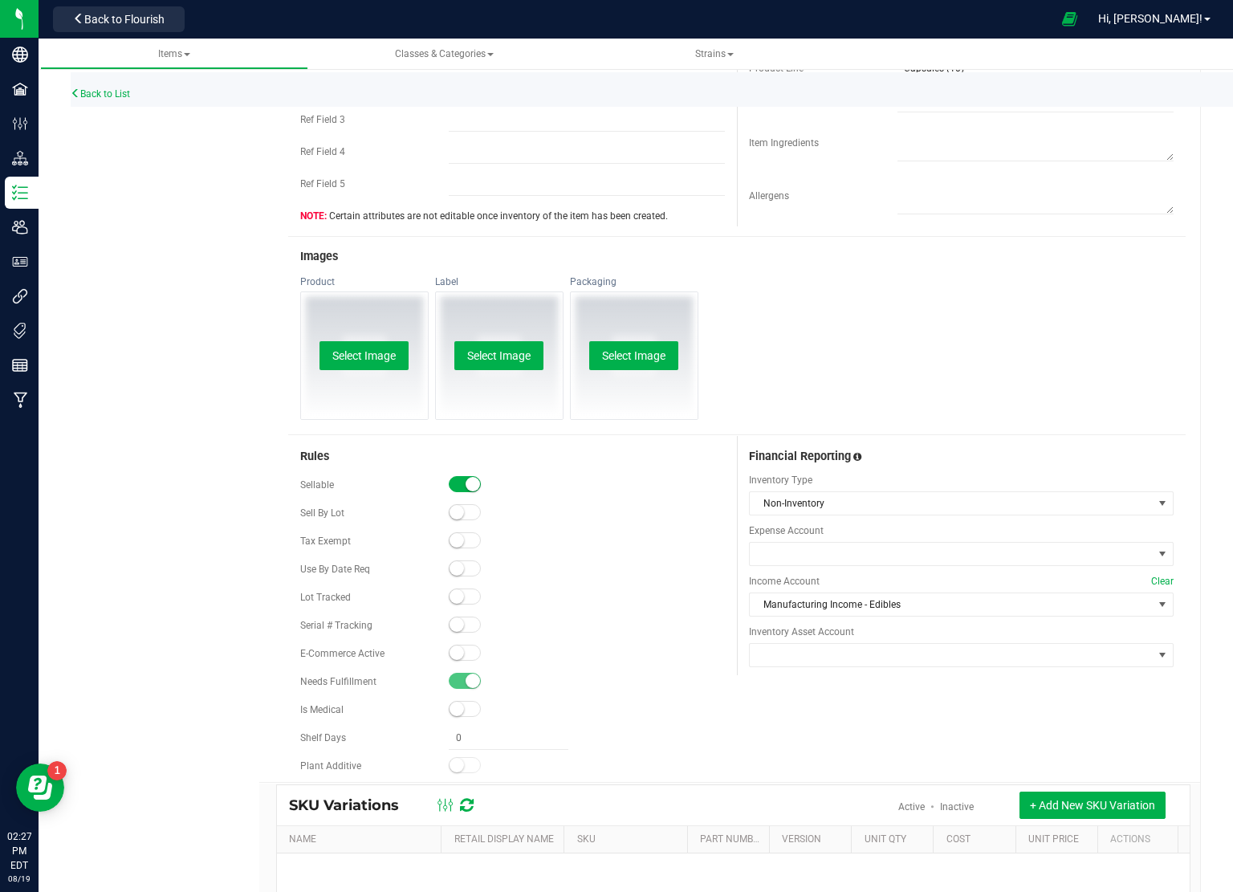
click at [456, 647] on small at bounding box center [457, 653] width 14 height 14
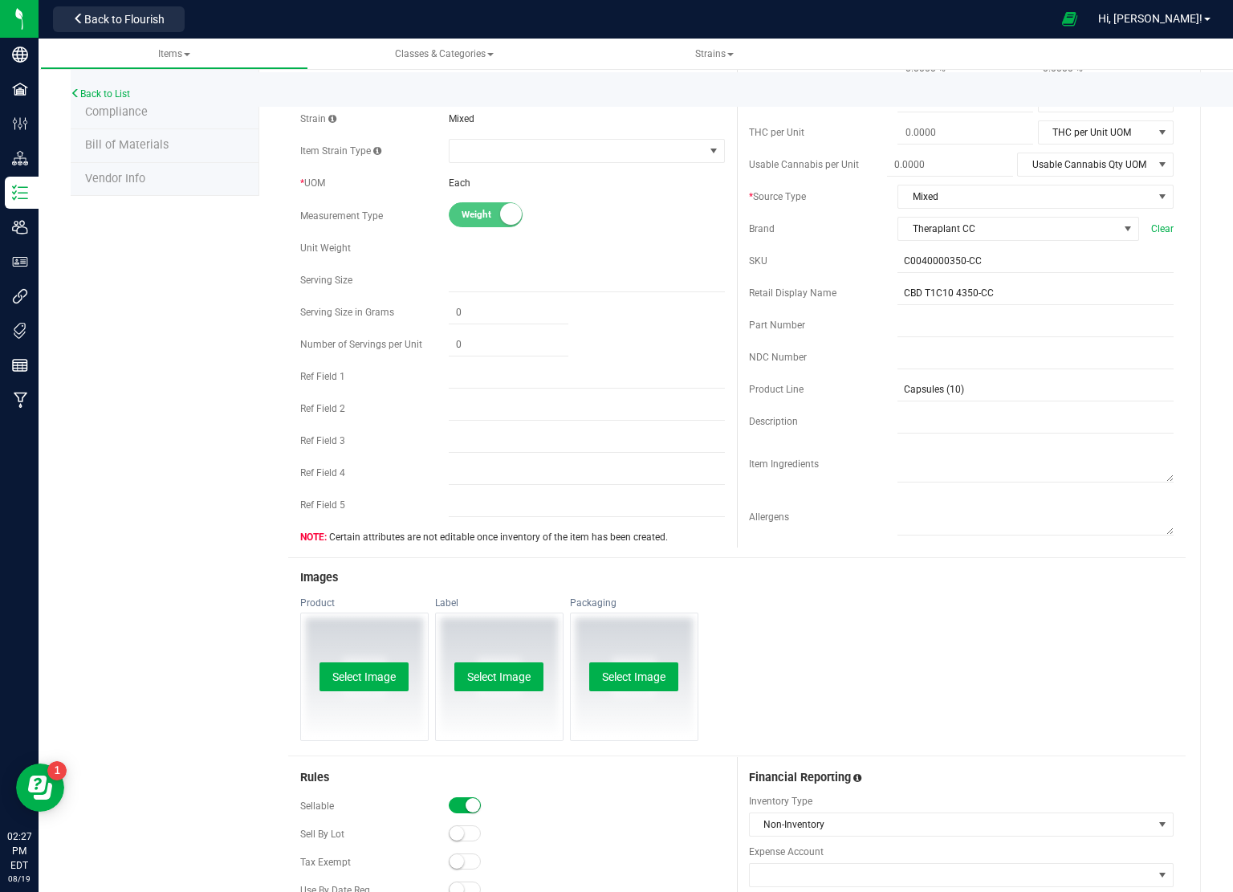
scroll to position [0, 0]
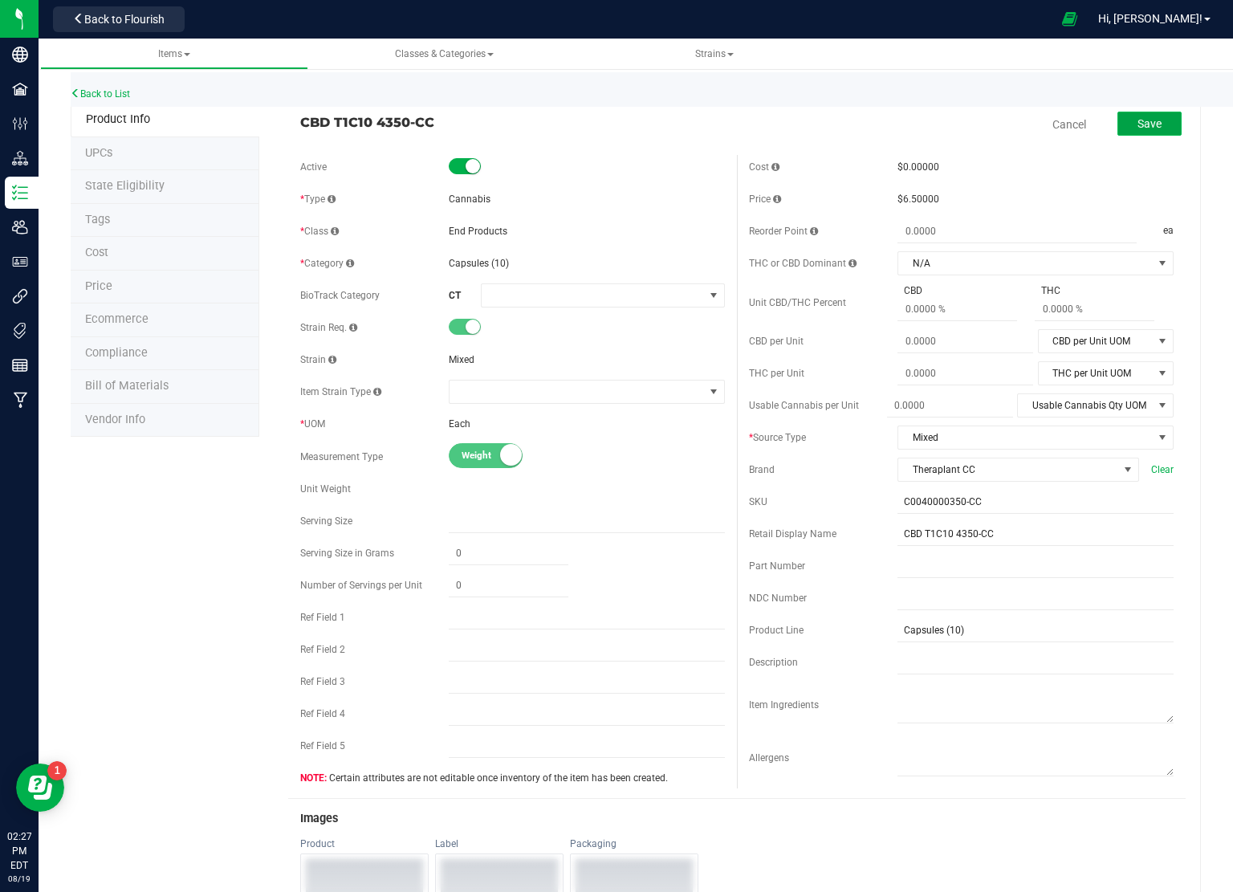
click at [1122, 124] on button "Save" at bounding box center [1150, 124] width 64 height 24
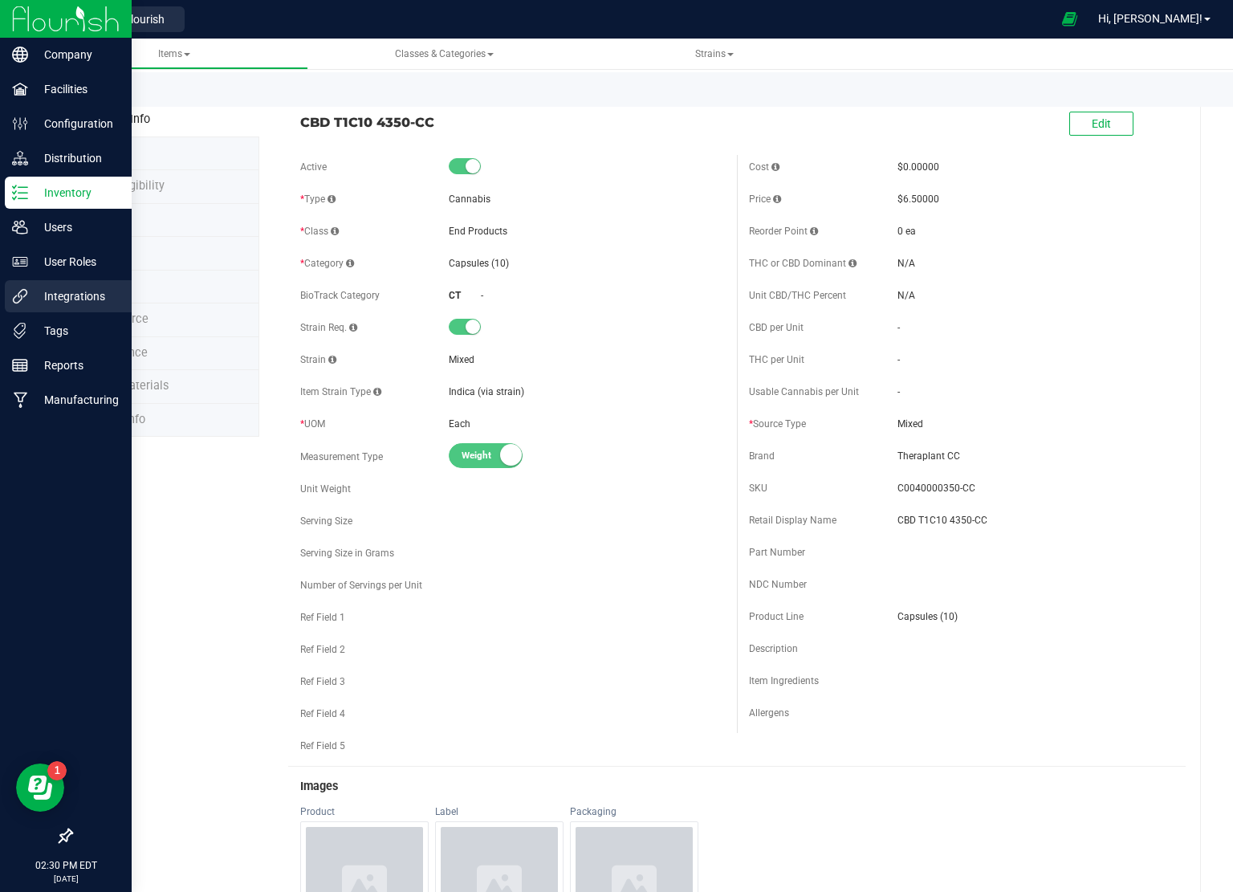
click at [93, 297] on p "Integrations" at bounding box center [76, 296] width 96 height 19
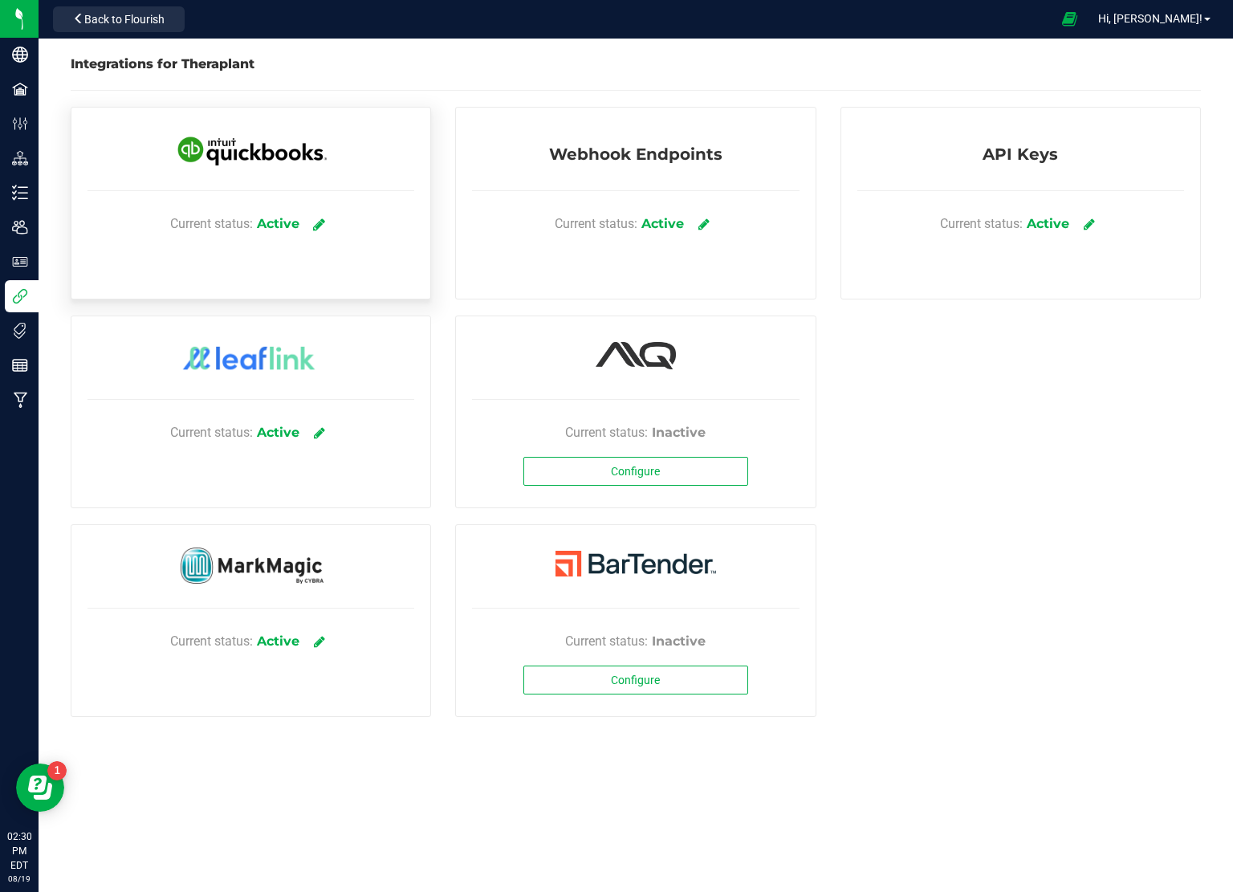
click at [314, 218] on link at bounding box center [320, 224] width 26 height 28
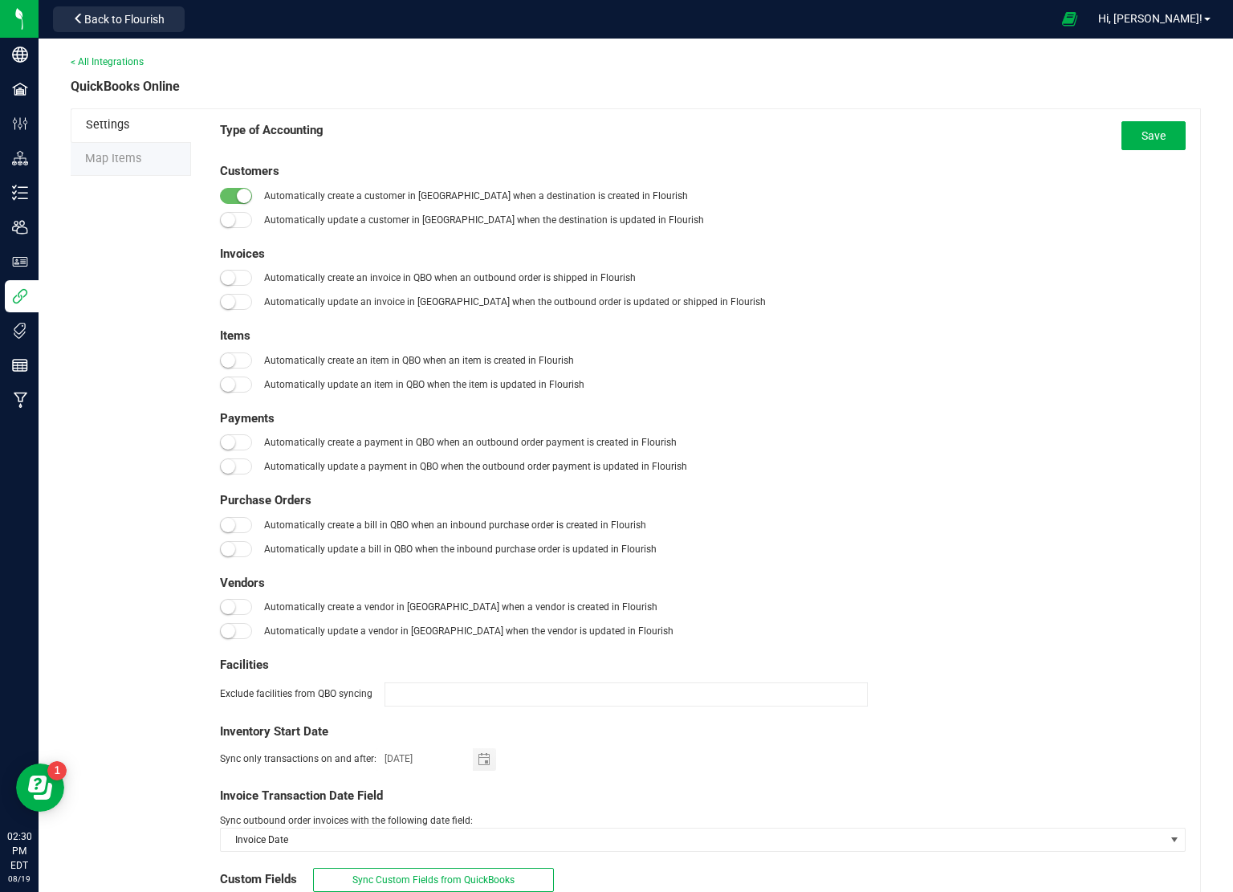
click at [155, 152] on li "Map Items" at bounding box center [131, 160] width 120 height 34
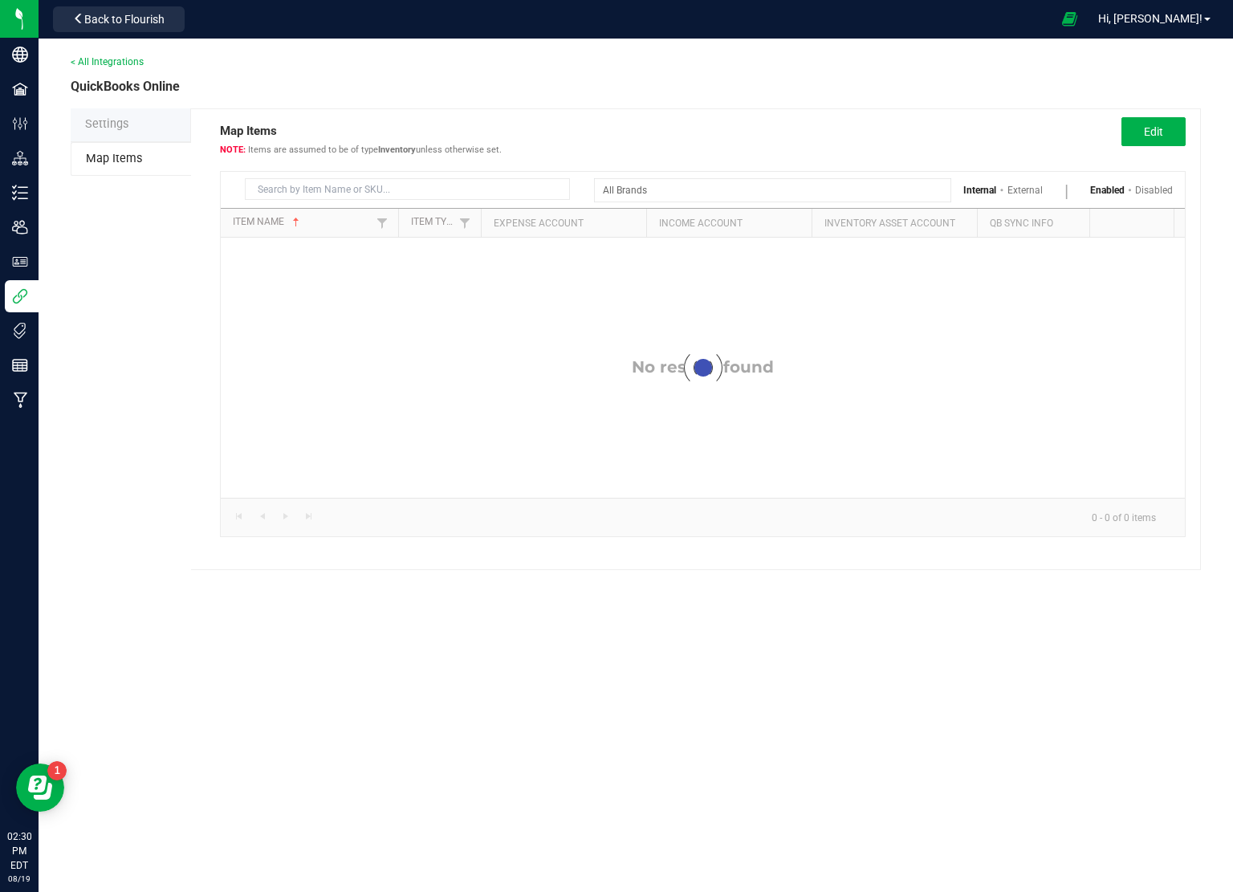
click at [299, 202] on div "Internal External Enabled Disabled" at bounding box center [703, 190] width 964 height 36
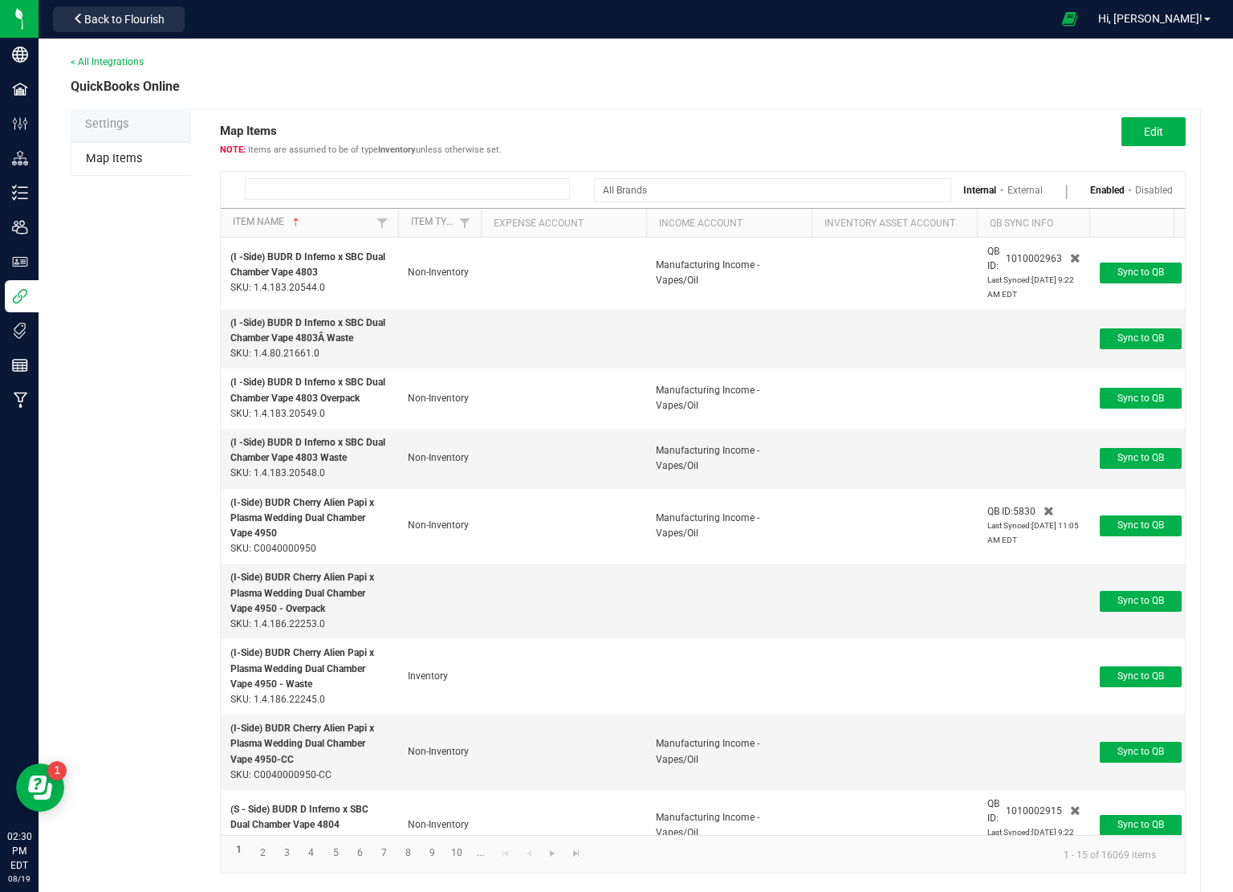
click at [302, 195] on input at bounding box center [407, 189] width 325 height 22
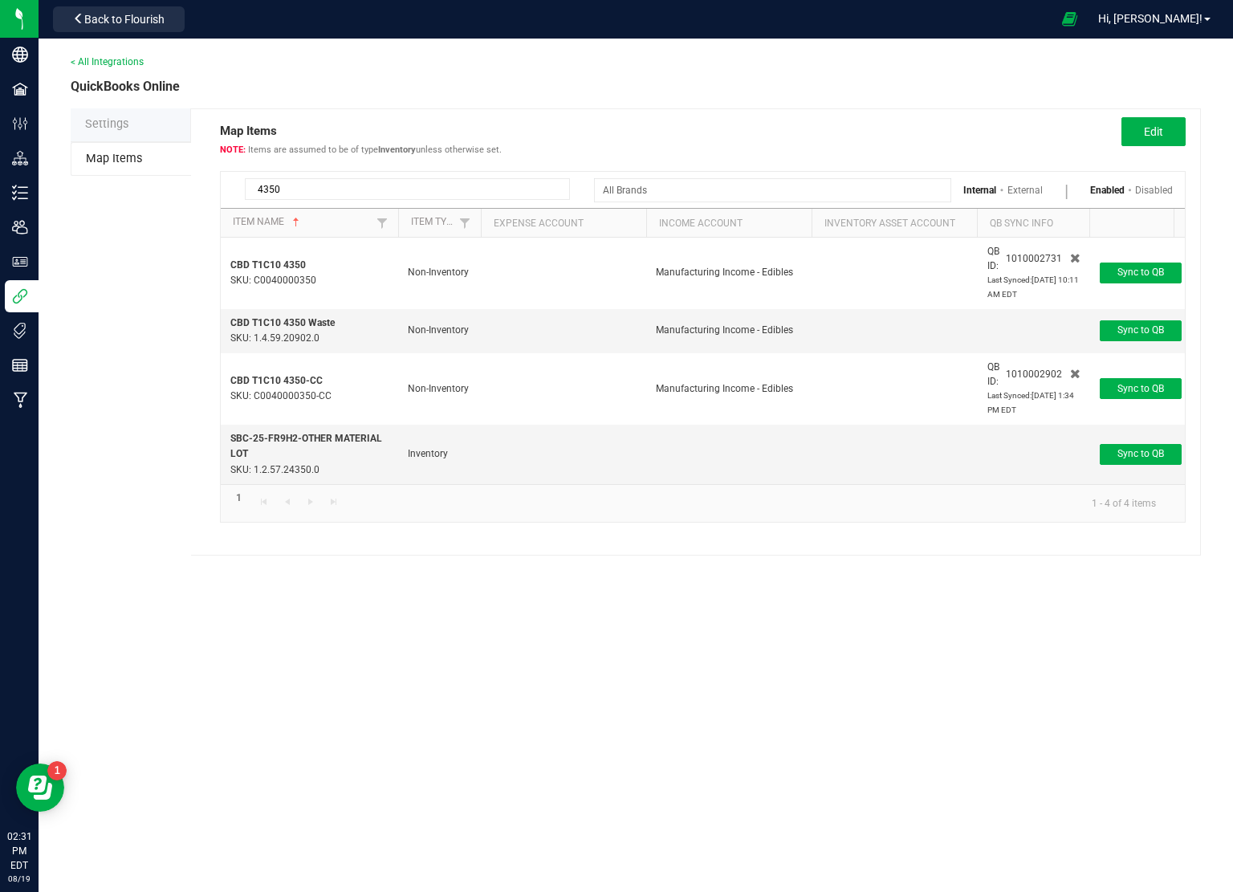
type input "4350"
